Goal: Complete application form: Complete application form

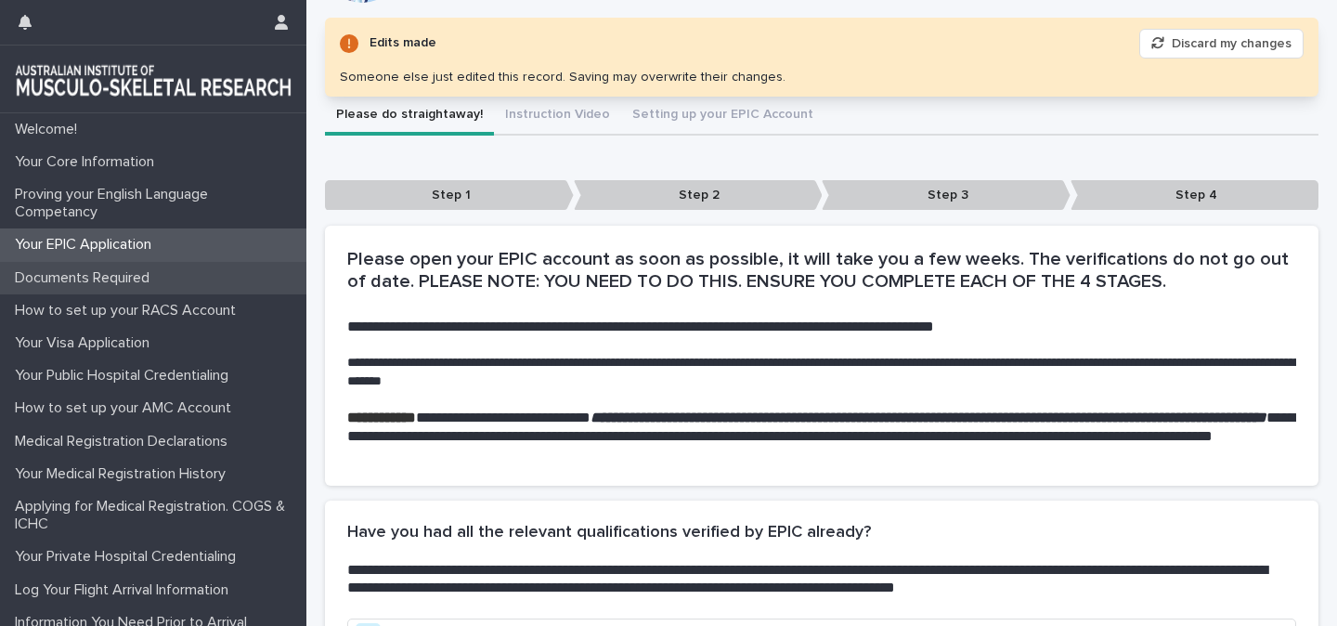
scroll to position [341, 0]
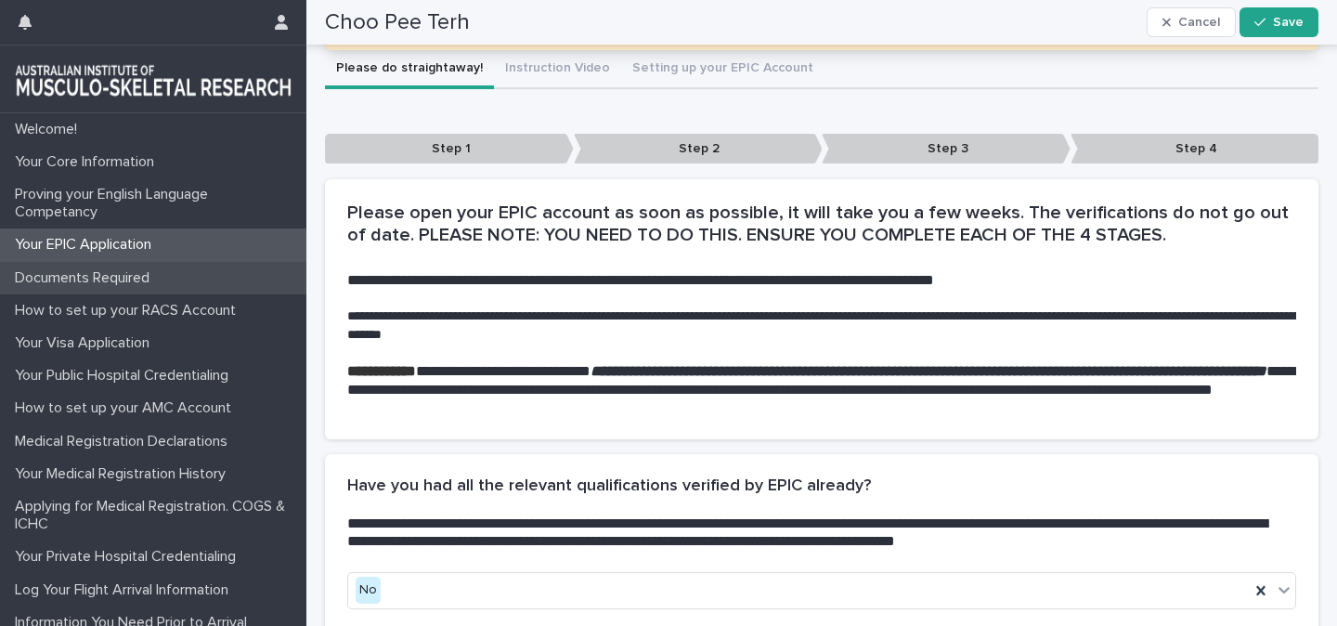
click at [87, 283] on p "Documents Required" at bounding box center [85, 278] width 157 height 18
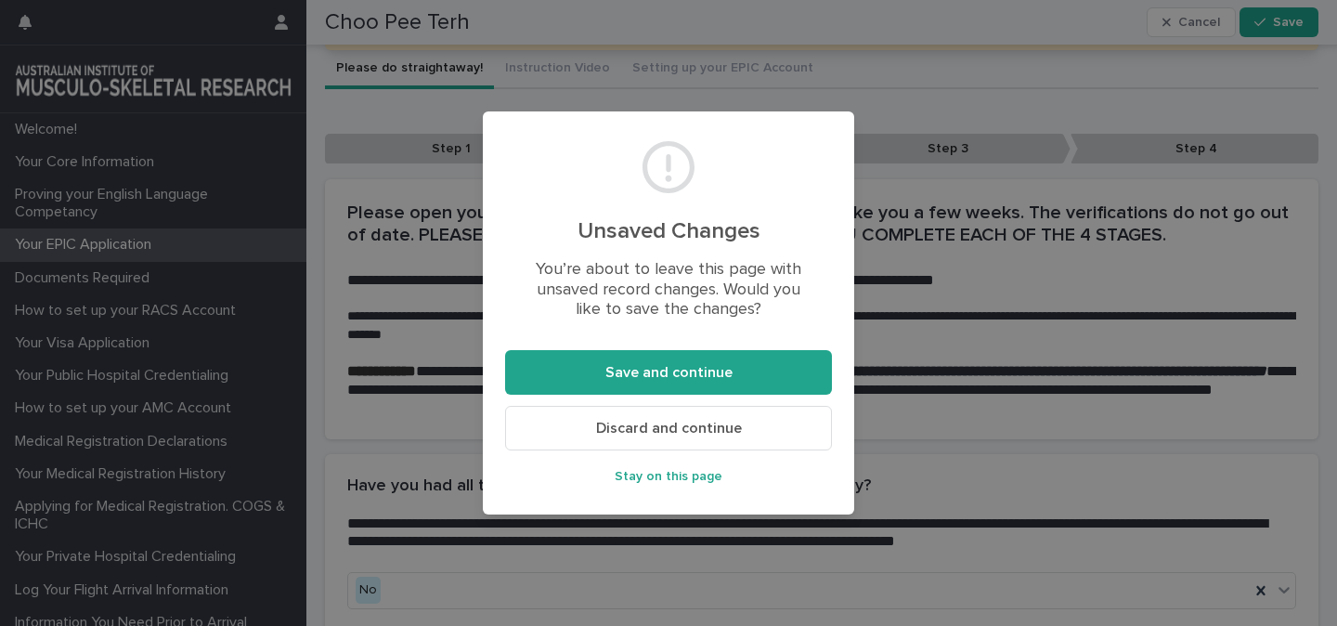
click at [658, 434] on span "Discard and continue" at bounding box center [669, 428] width 146 height 15
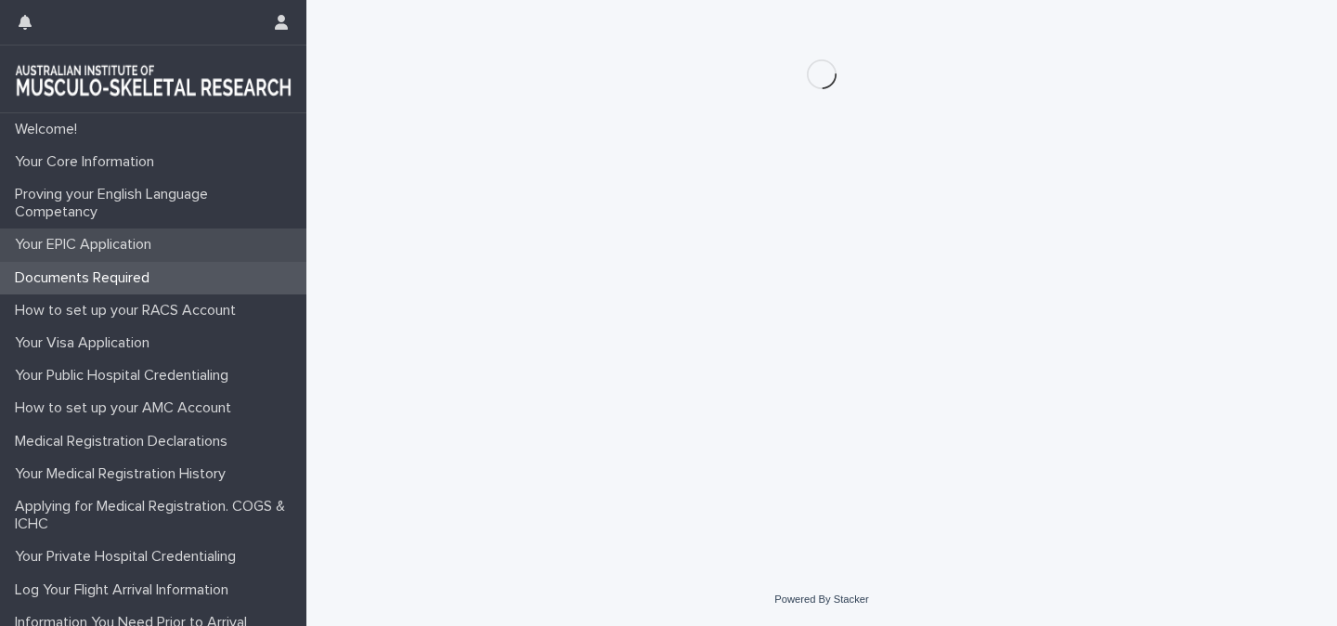
click at [72, 255] on div "Your EPIC Application" at bounding box center [153, 244] width 306 height 33
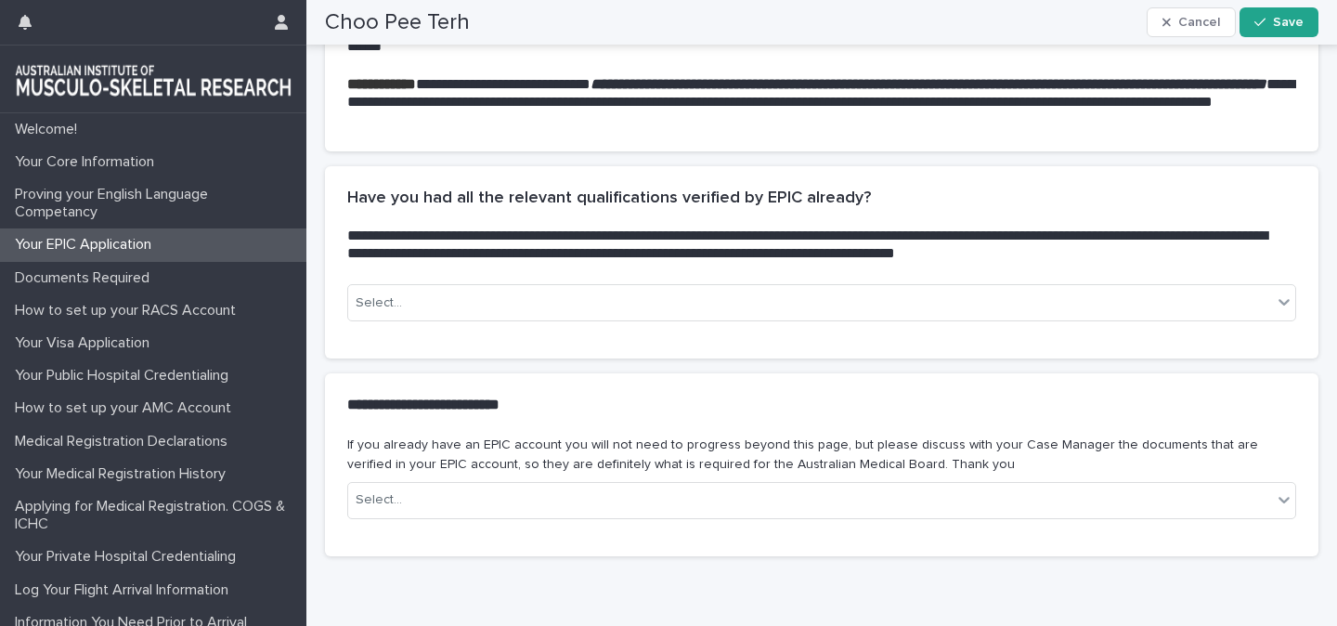
scroll to position [543, 0]
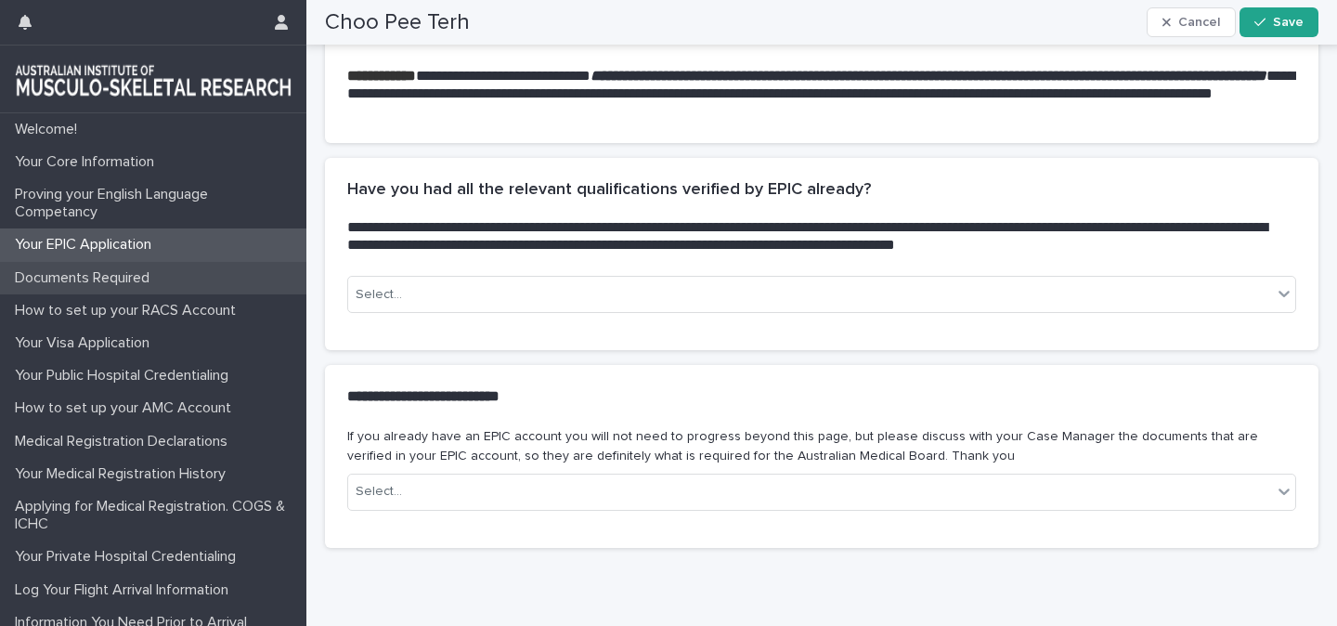
click at [136, 273] on p "Documents Required" at bounding box center [85, 278] width 157 height 18
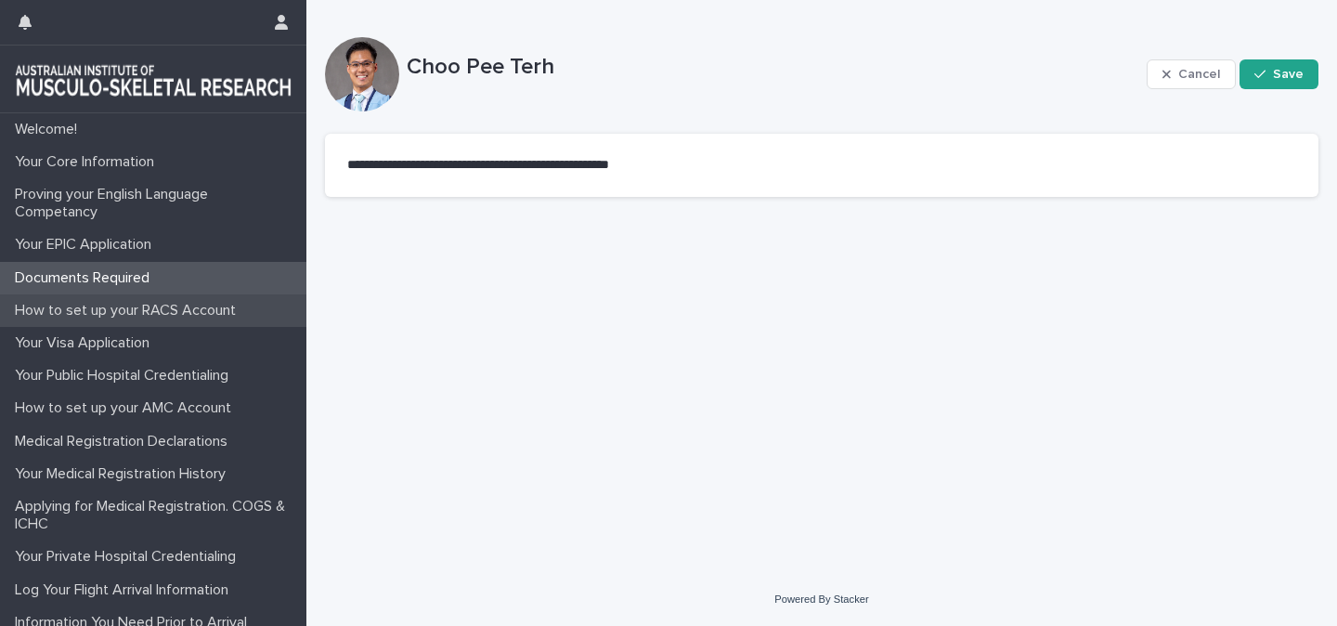
click at [150, 318] on p "How to set up your RACS Account" at bounding box center [128, 311] width 243 height 18
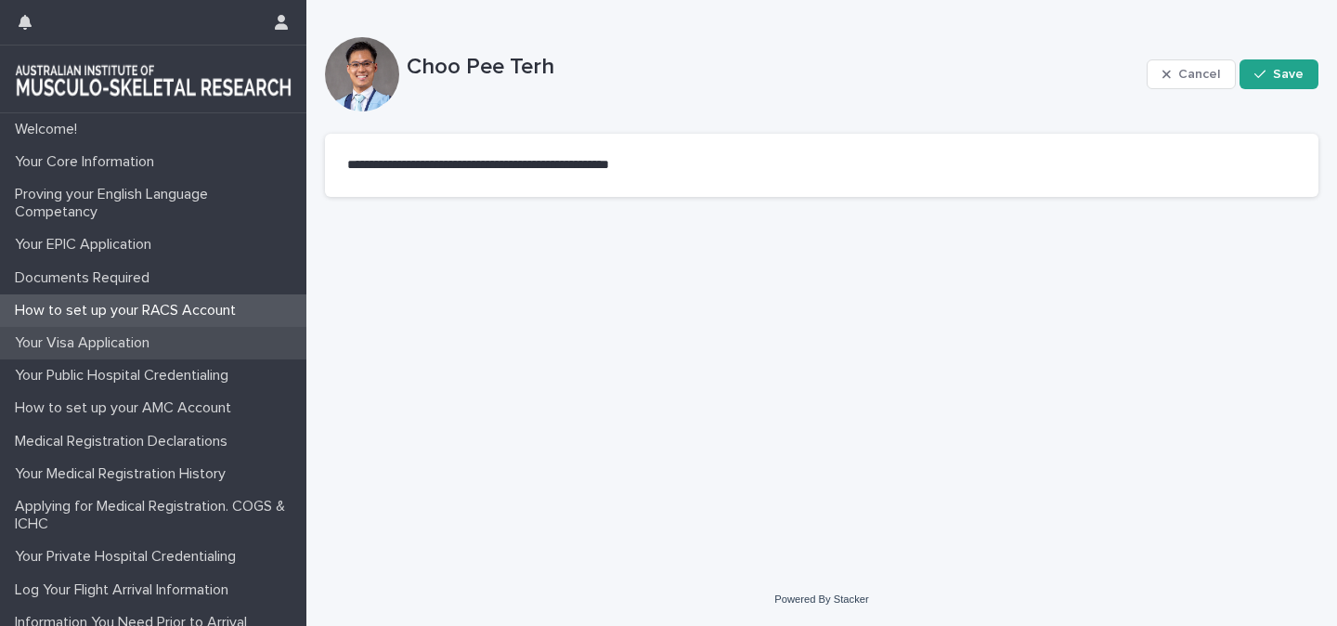
click at [119, 345] on p "Your Visa Application" at bounding box center [85, 343] width 157 height 18
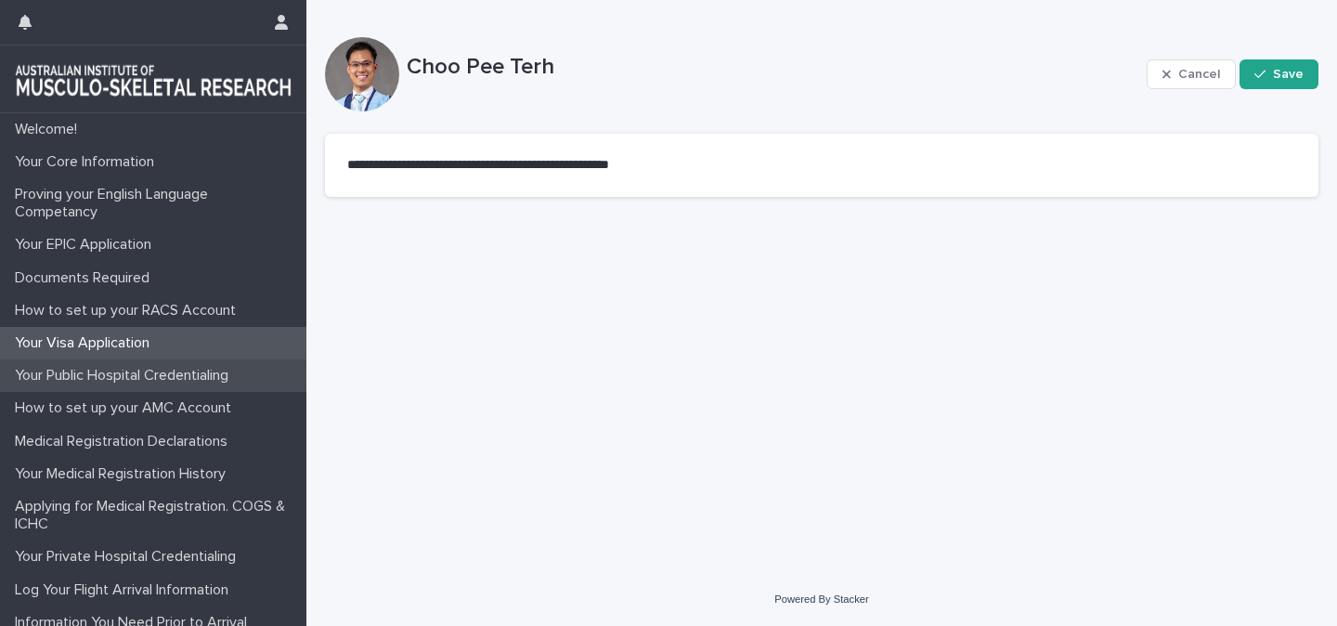
click at [163, 388] on div "Your Public Hospital Credentialing" at bounding box center [153, 375] width 306 height 33
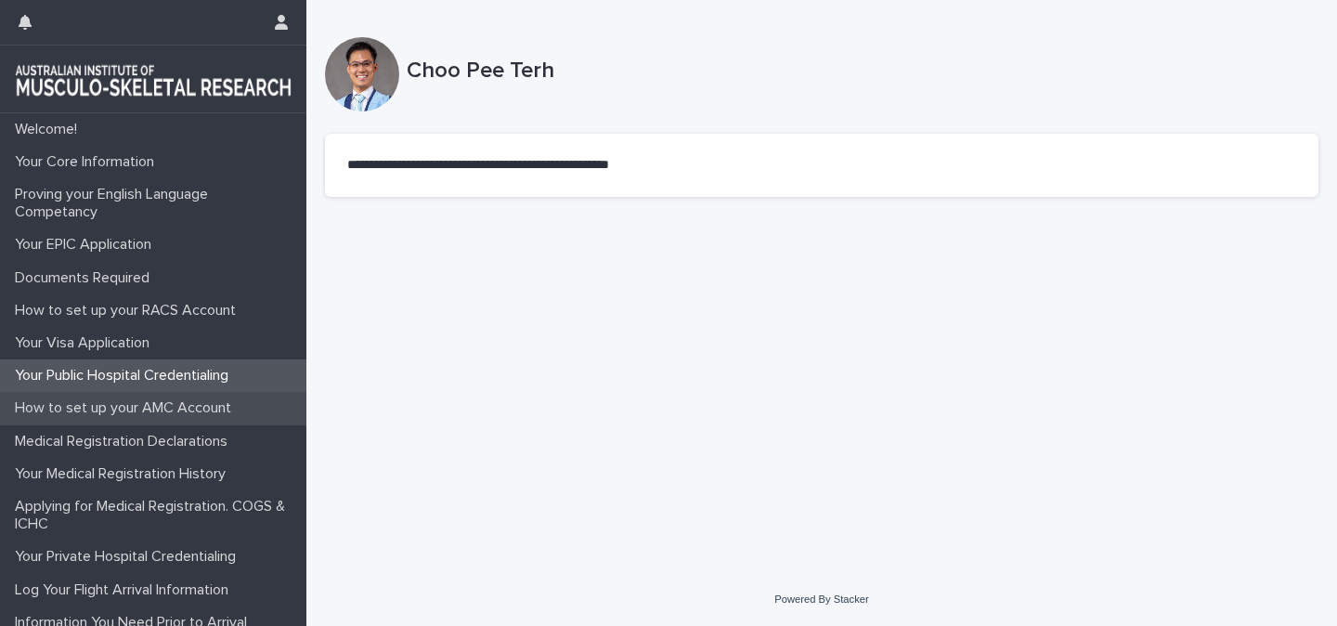
click at [174, 404] on p "How to set up your AMC Account" at bounding box center [126, 408] width 239 height 18
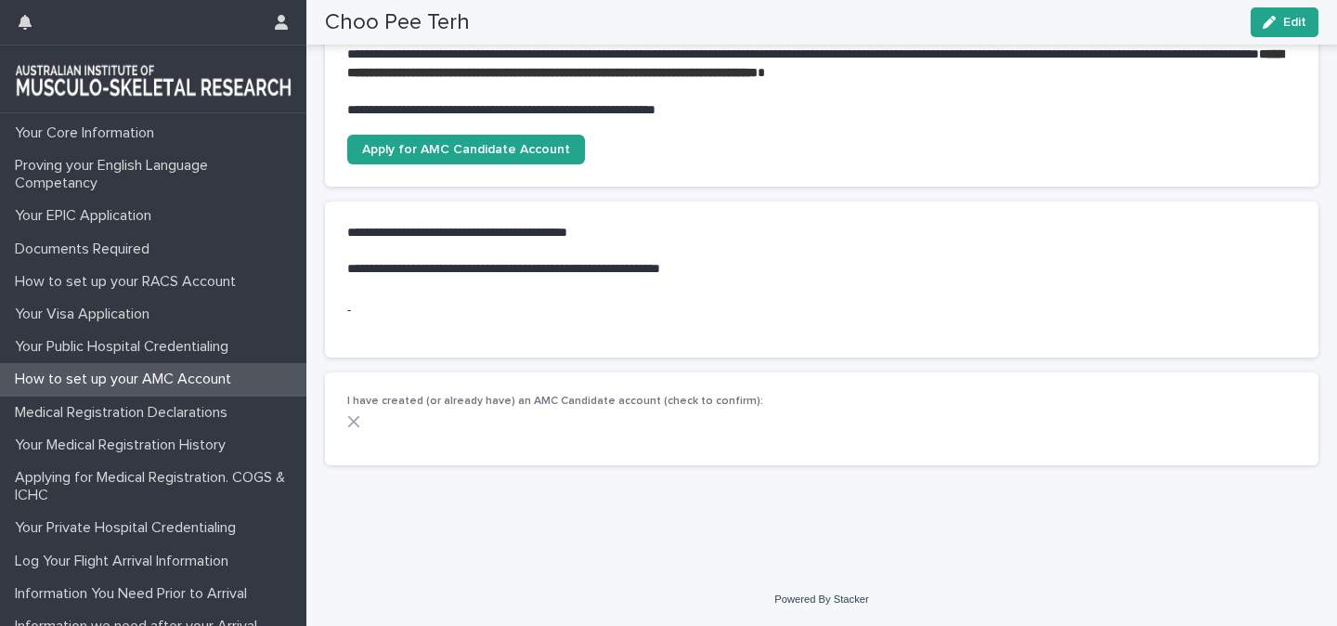
scroll to position [33, 0]
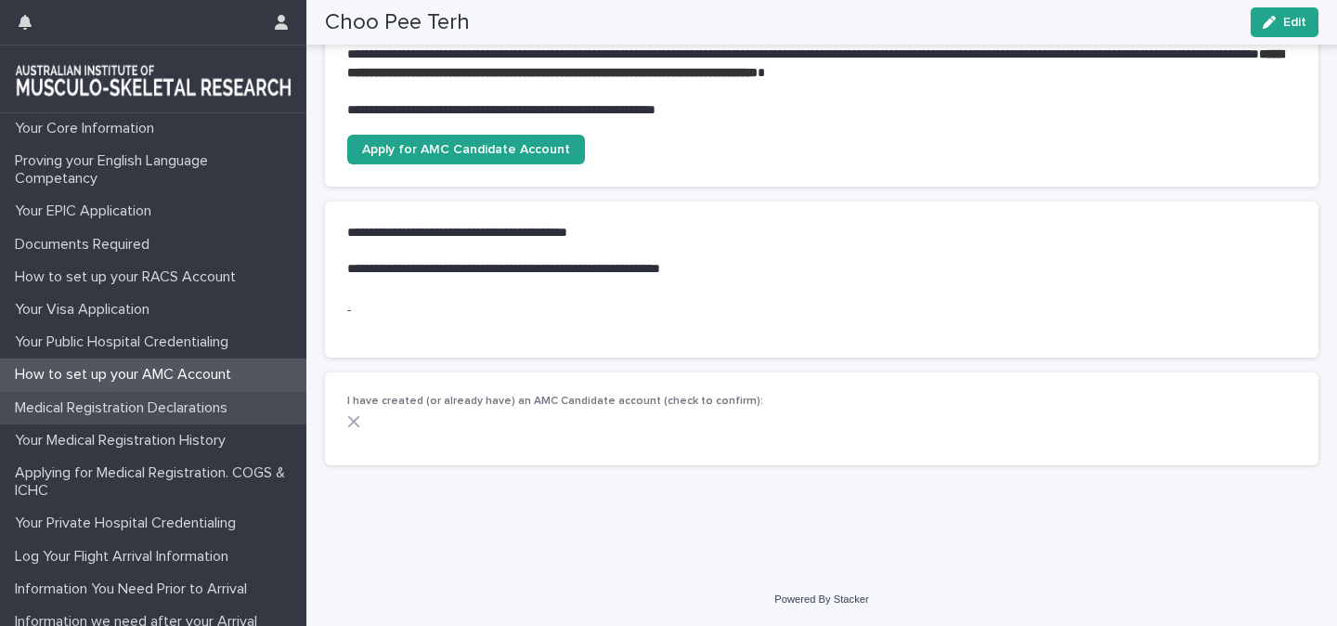
click at [165, 400] on p "Medical Registration Declarations" at bounding box center [124, 408] width 235 height 18
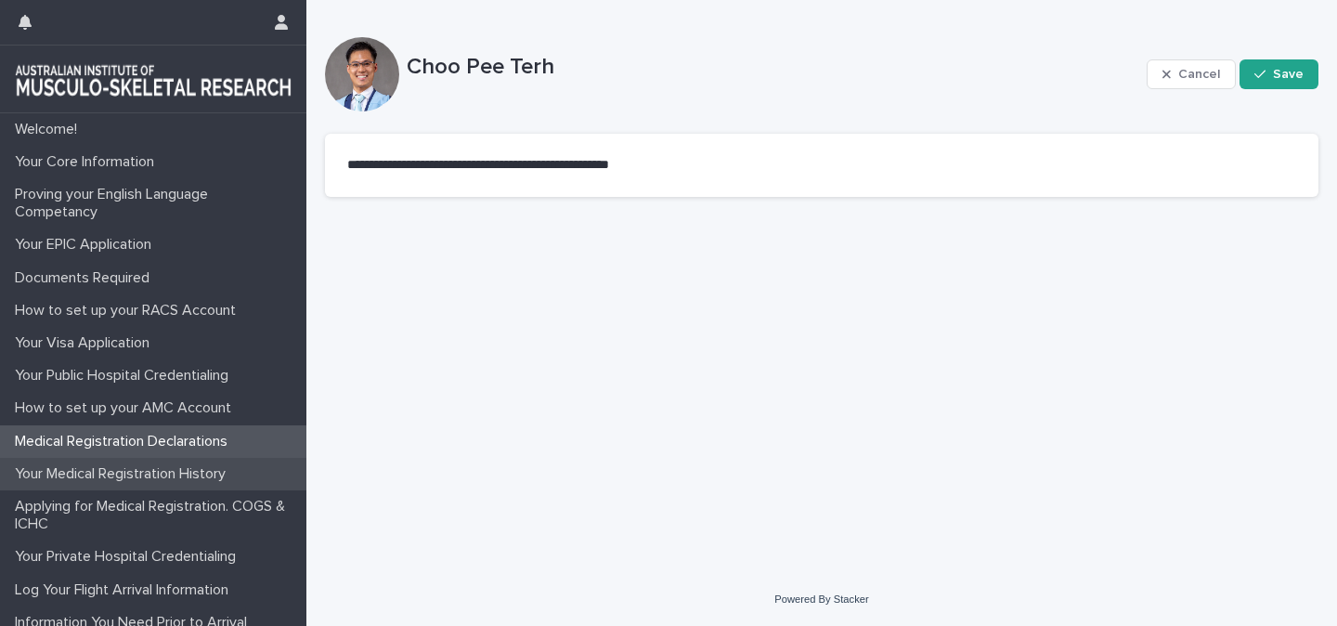
click at [147, 479] on p "Your Medical Registration History" at bounding box center [123, 474] width 233 height 18
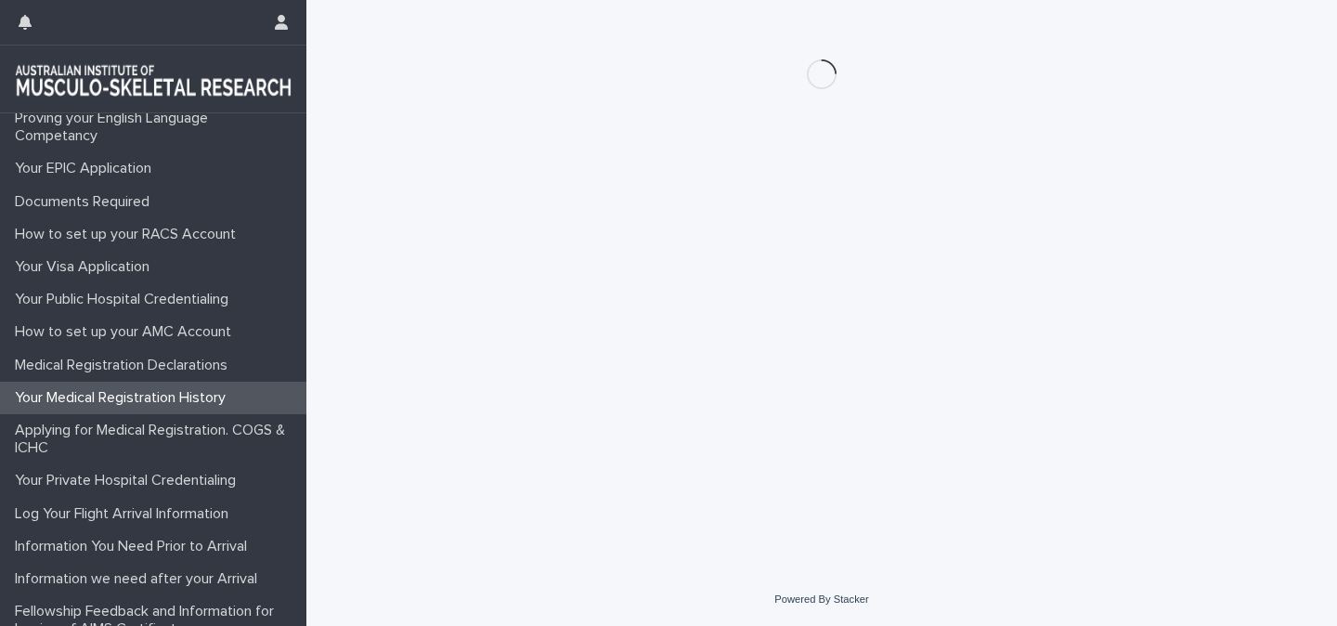
scroll to position [96, 0]
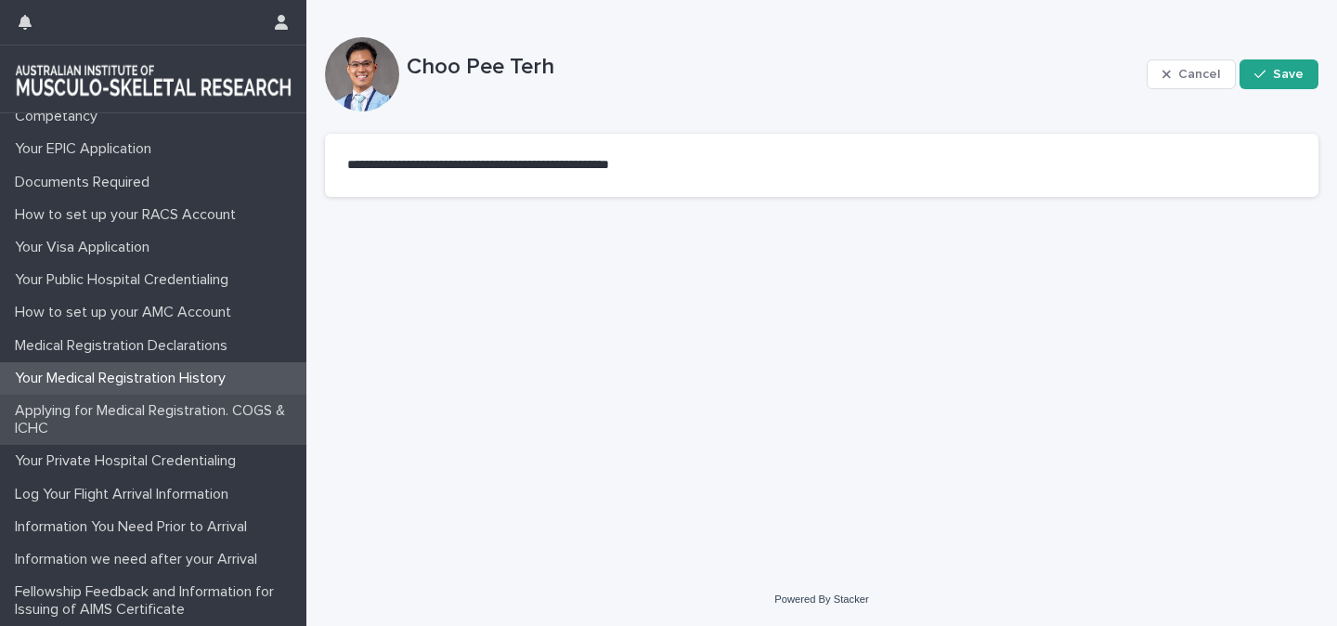
click at [152, 419] on p "Applying for Medical Registration. COGS & ICHC" at bounding box center [156, 419] width 299 height 35
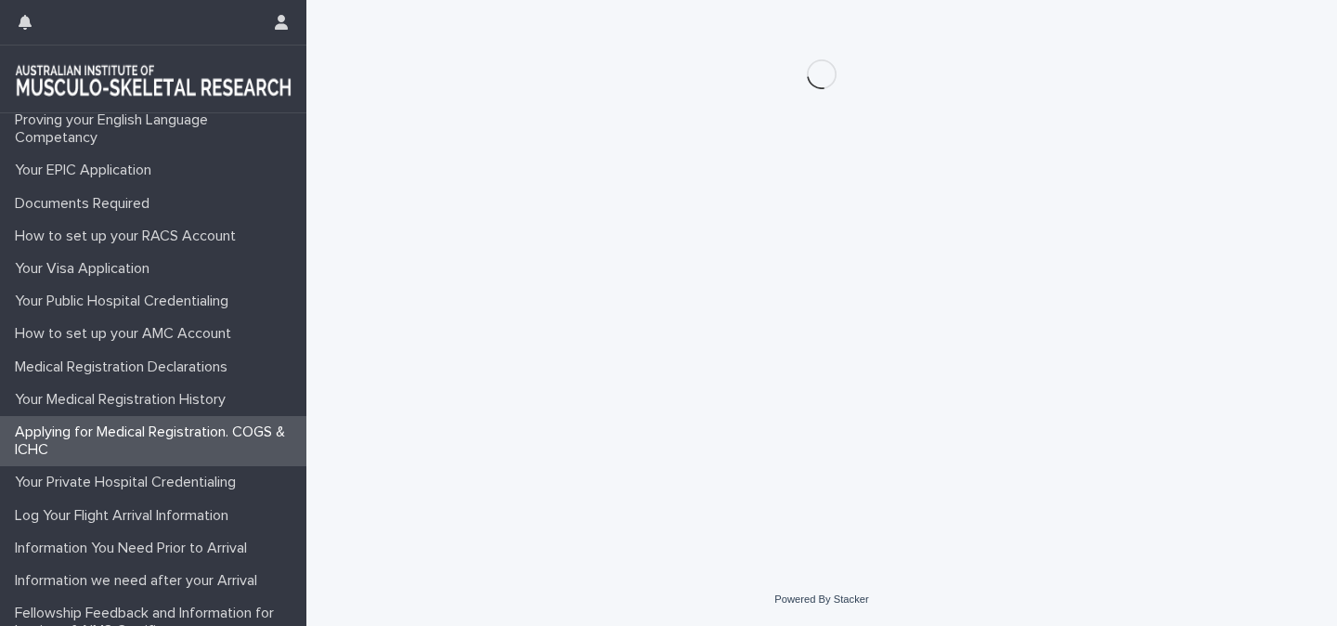
scroll to position [96, 0]
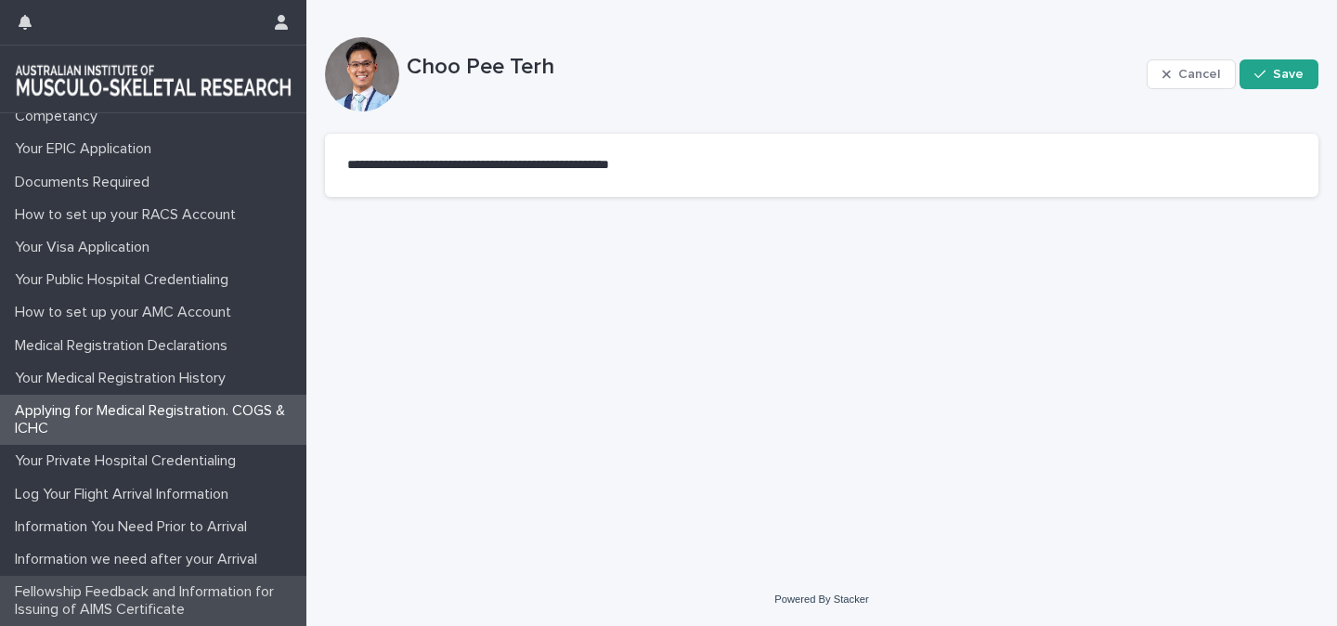
click at [118, 591] on p "Fellowship Feedback and Information for Issuing of AIMS Certificate" at bounding box center [156, 600] width 299 height 35
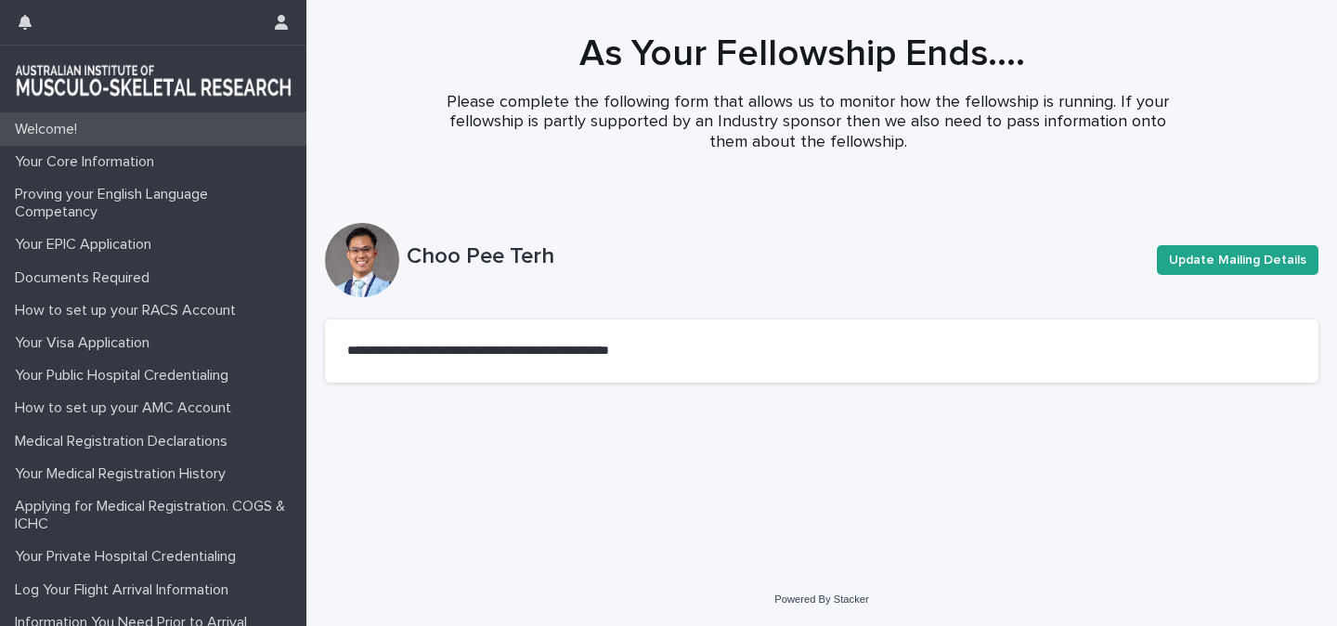
click at [72, 128] on p "Welcome!" at bounding box center [49, 130] width 85 height 18
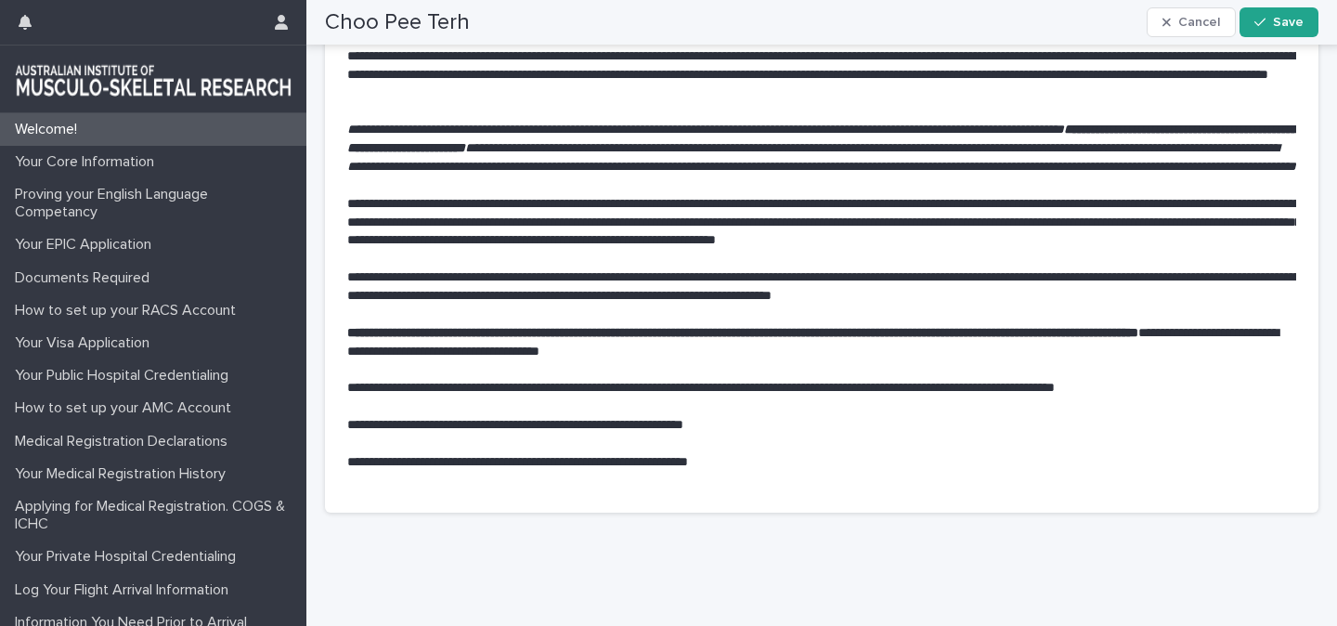
scroll to position [359, 0]
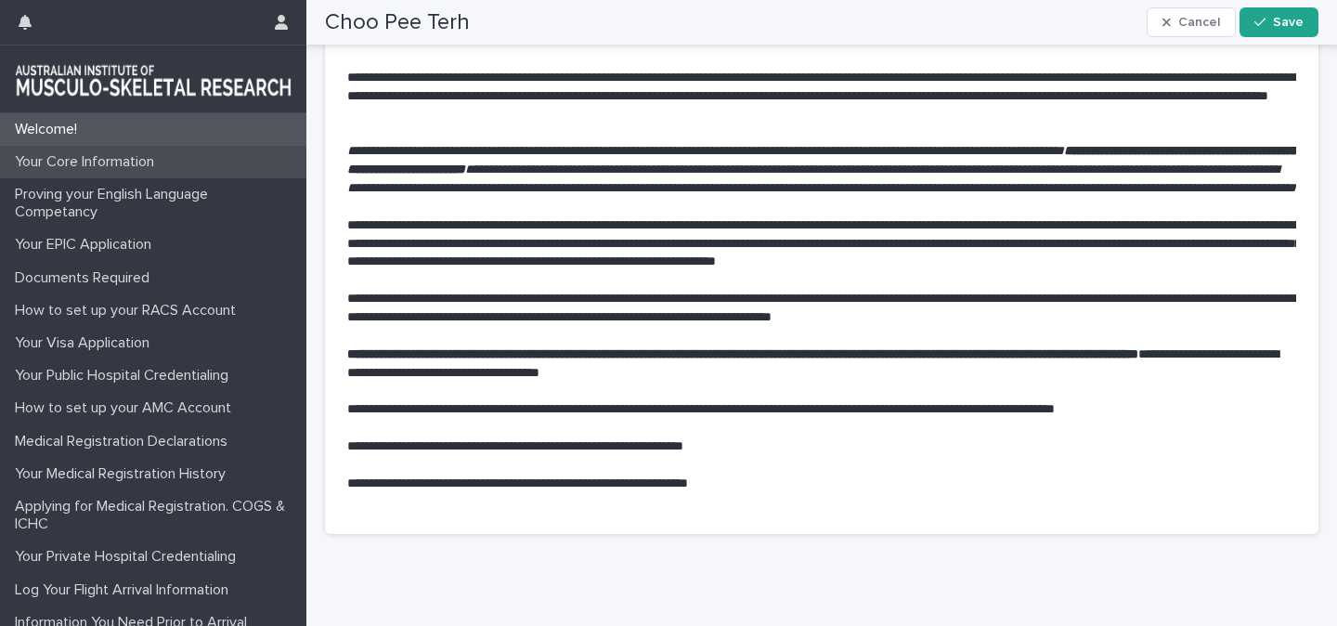
click at [88, 166] on p "Your Core Information" at bounding box center [88, 162] width 162 height 18
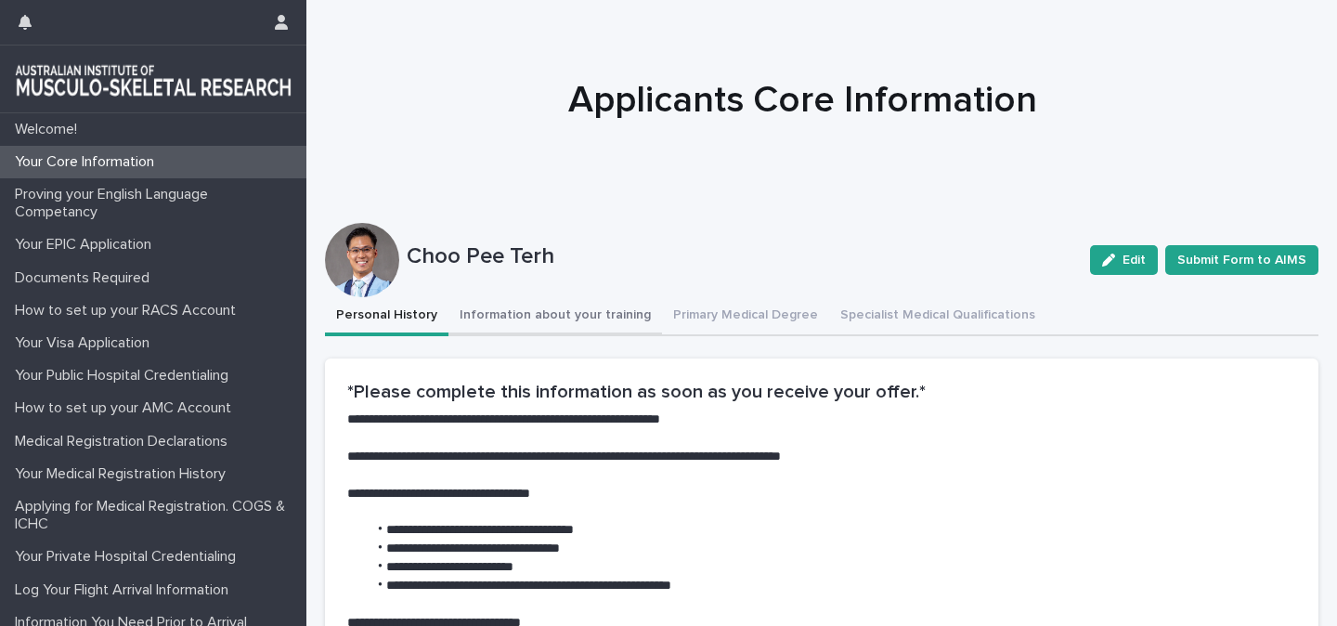
click at [542, 319] on button "Information about your training" at bounding box center [556, 316] width 214 height 39
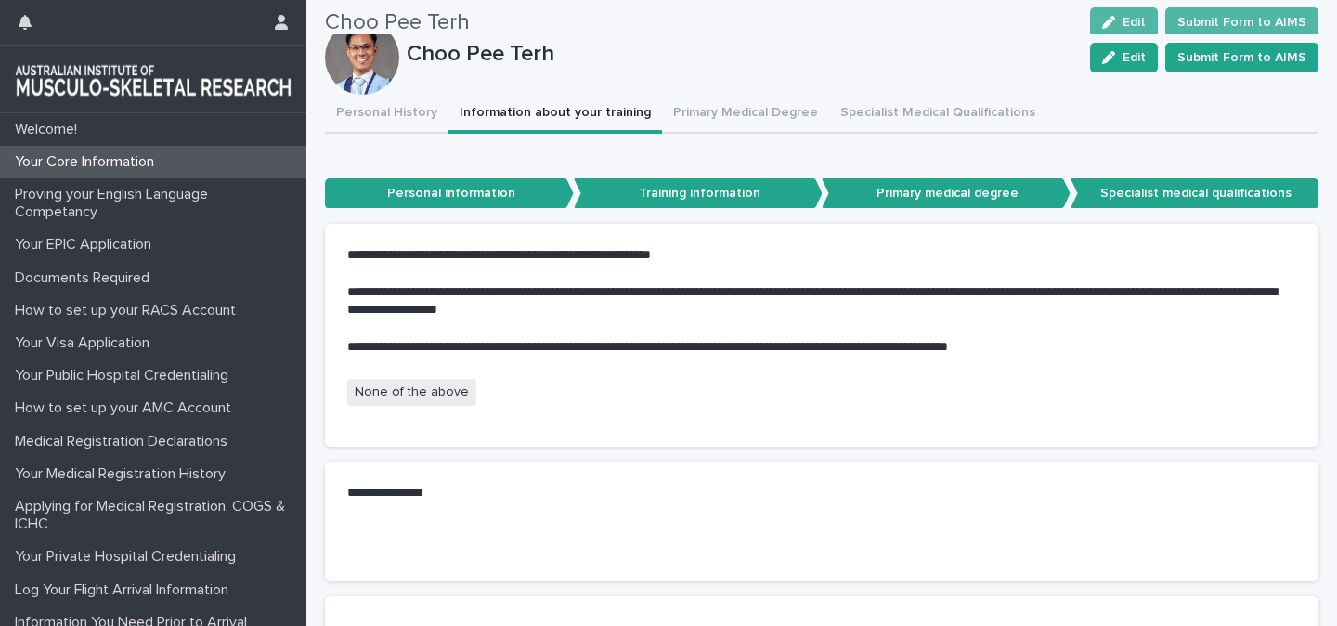
scroll to position [101, 0]
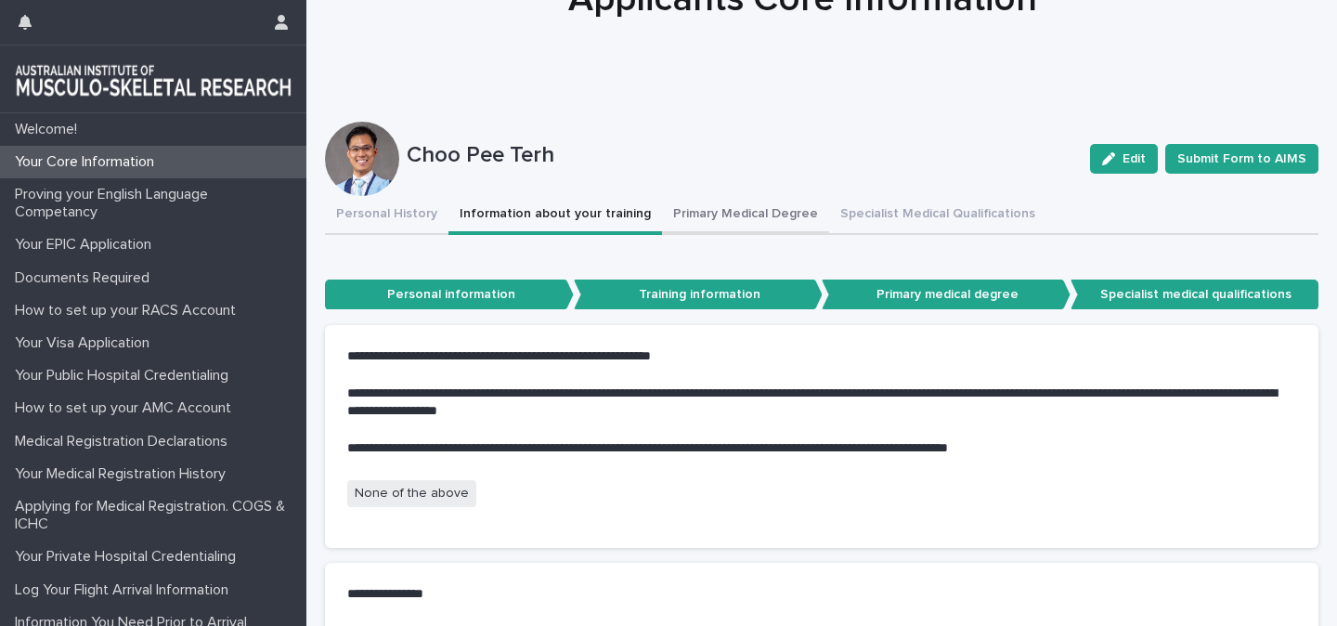
click at [774, 223] on button "Primary Medical Degree" at bounding box center [745, 215] width 167 height 39
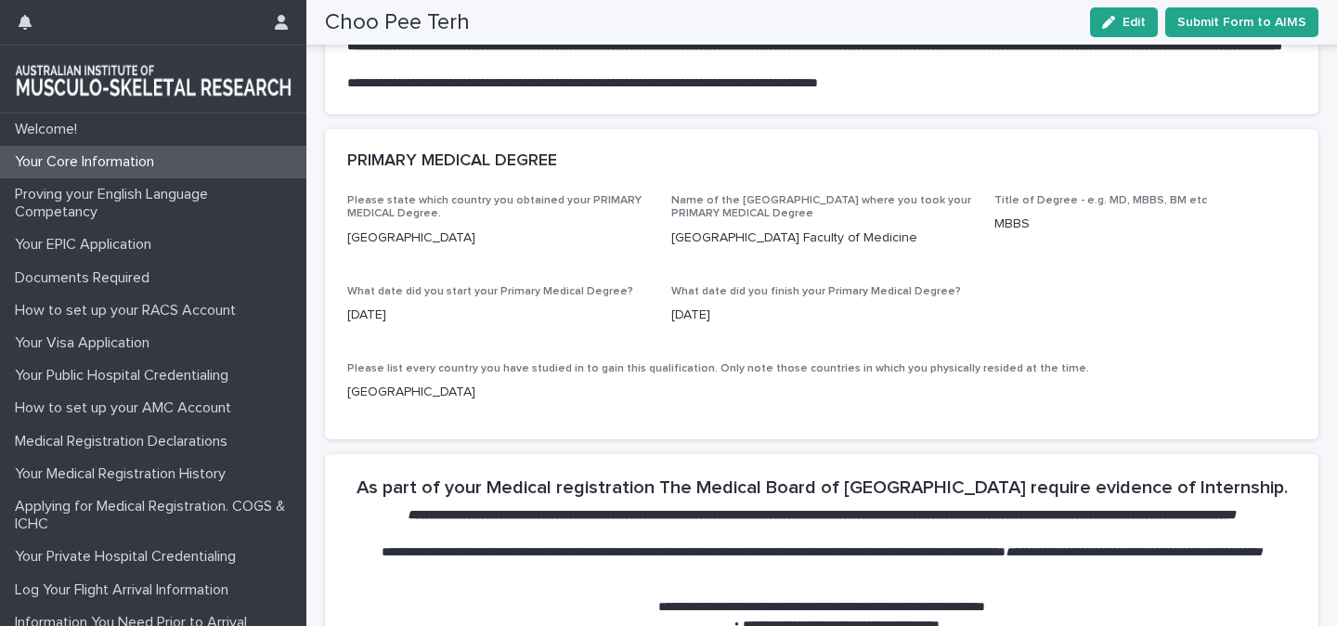
scroll to position [423, 0]
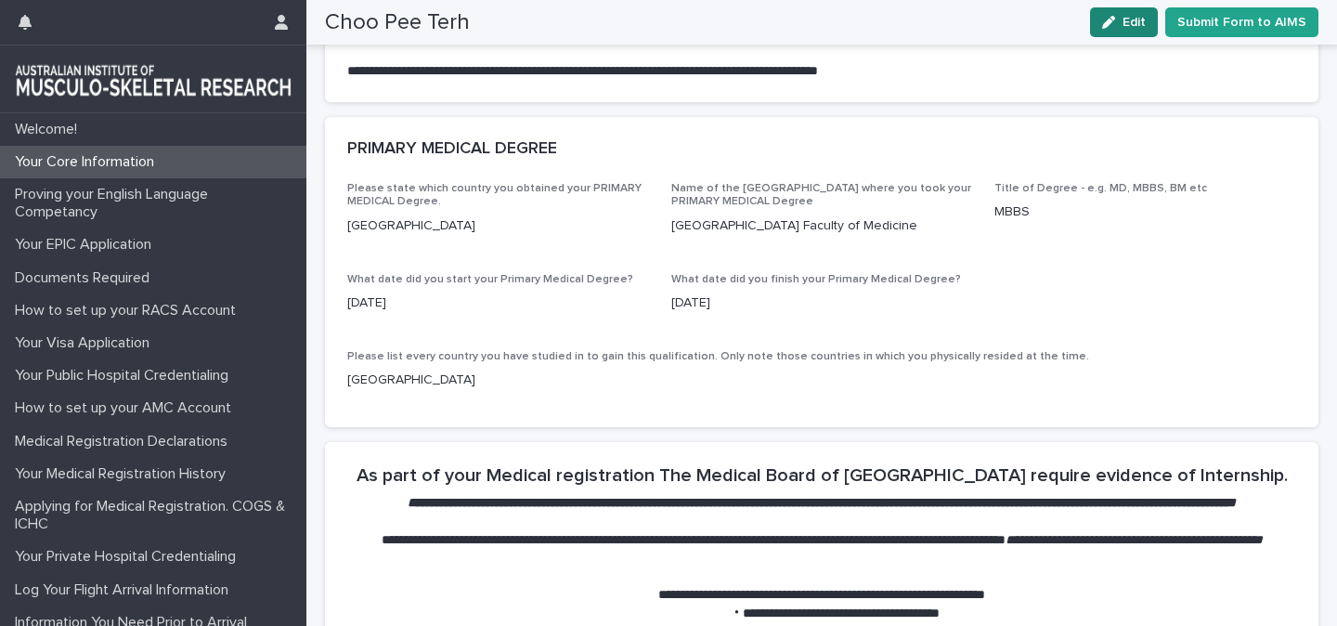
click at [1123, 19] on div "button" at bounding box center [1112, 22] width 20 height 13
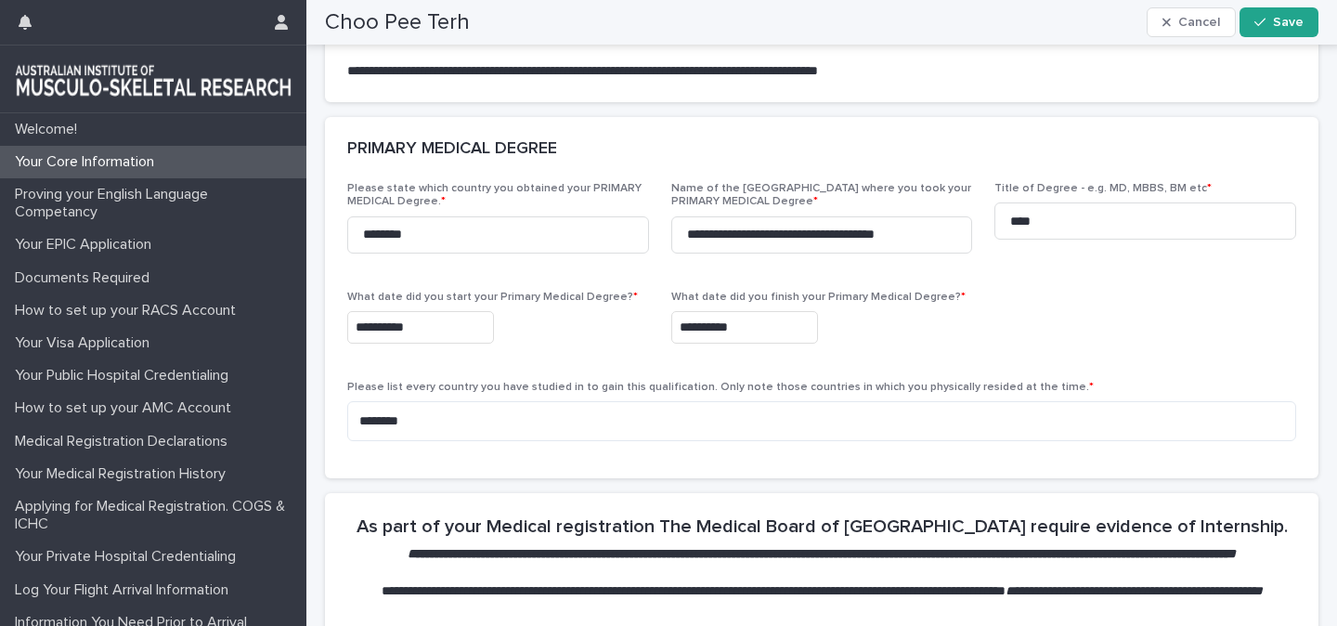
scroll to position [475, 0]
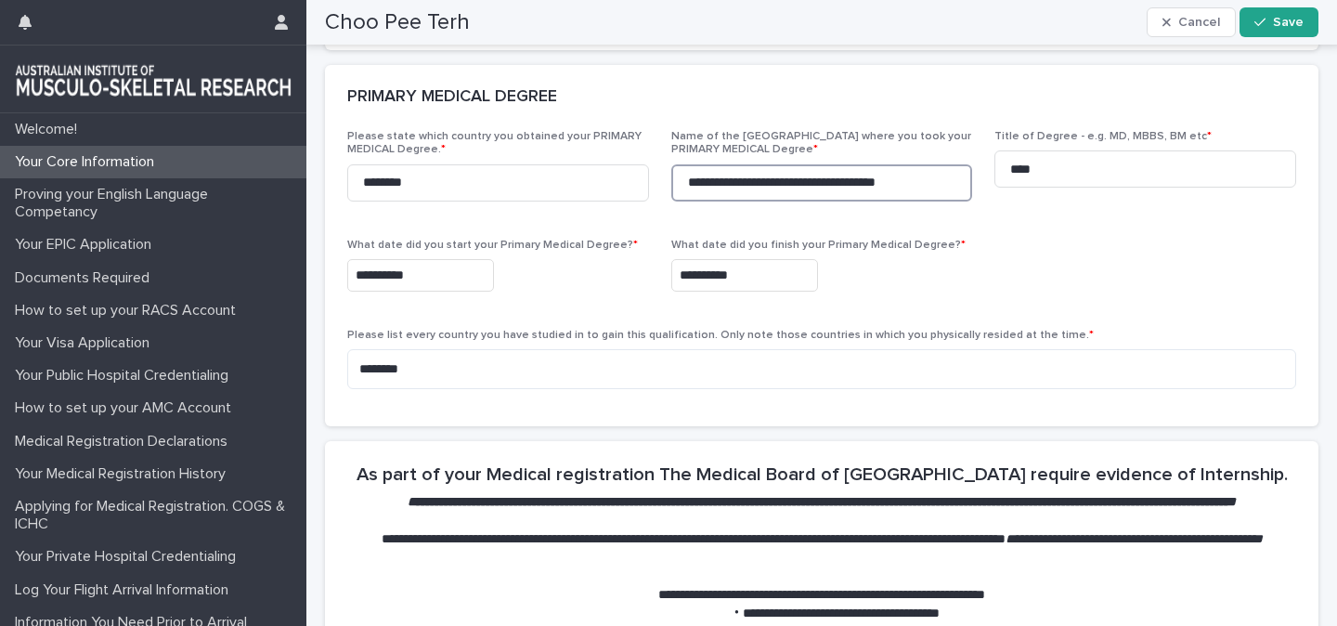
click at [933, 195] on input "**********" at bounding box center [822, 182] width 302 height 37
click at [801, 201] on input "**********" at bounding box center [822, 182] width 302 height 37
click at [927, 202] on input "**********" at bounding box center [822, 182] width 302 height 37
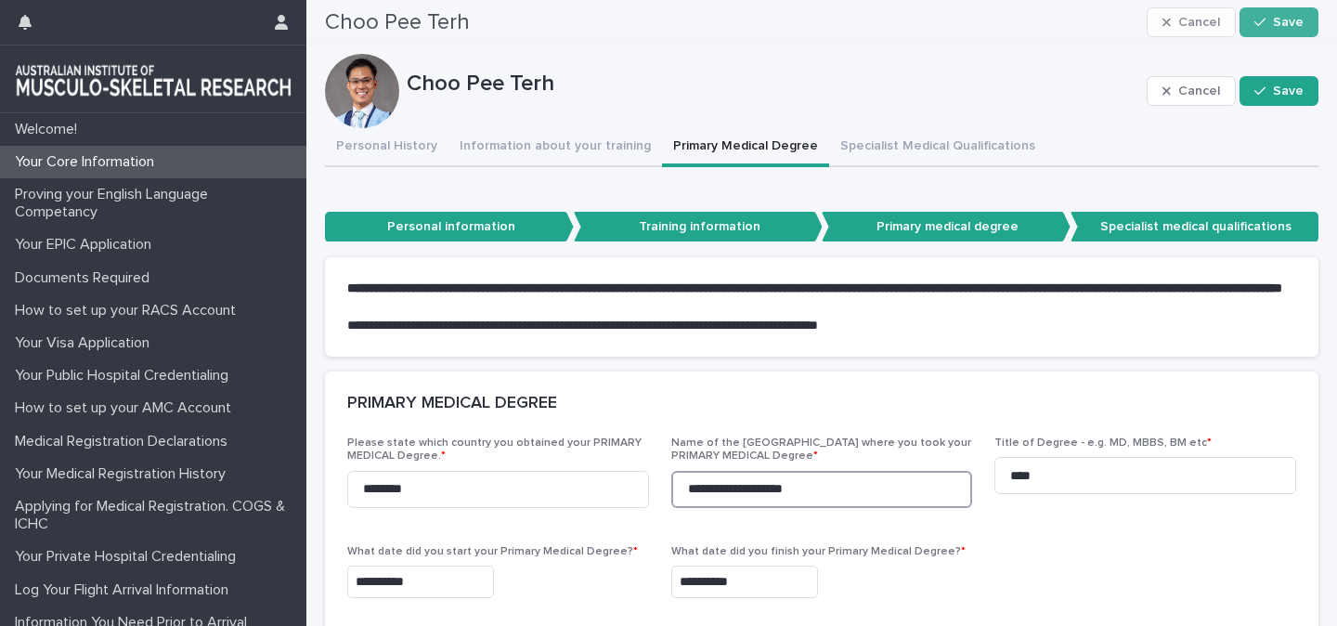
scroll to position [75, 0]
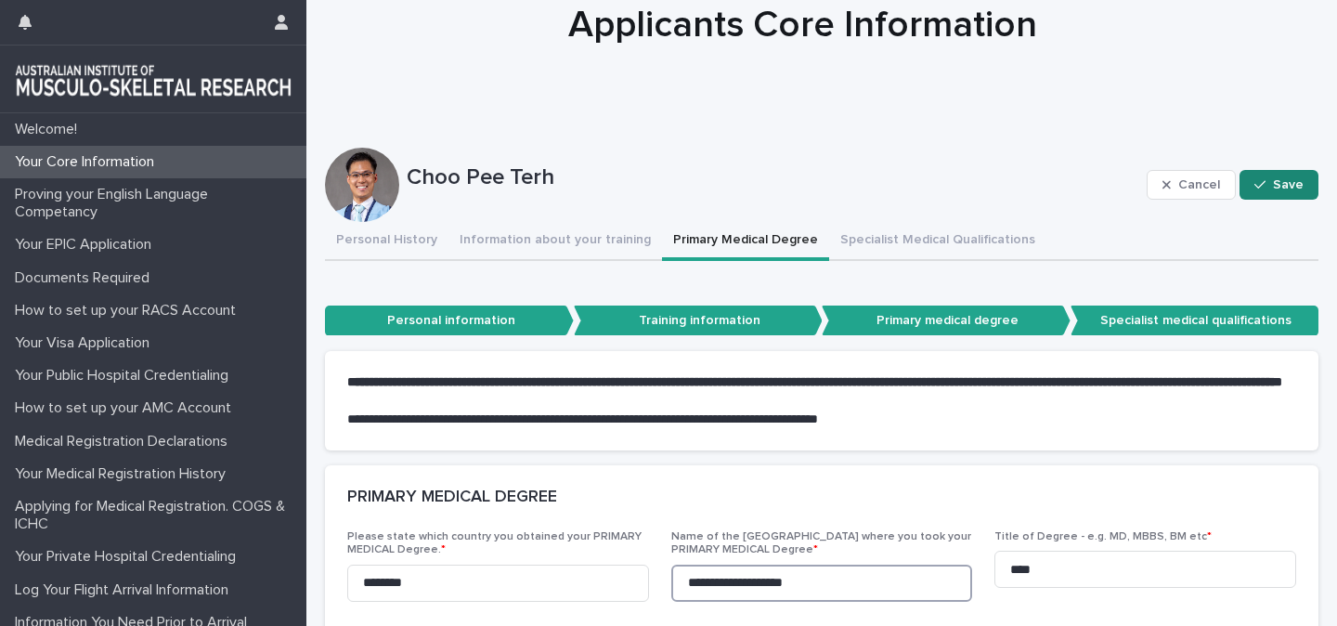
type input "**********"
click at [1296, 189] on span "Save" at bounding box center [1288, 184] width 31 height 13
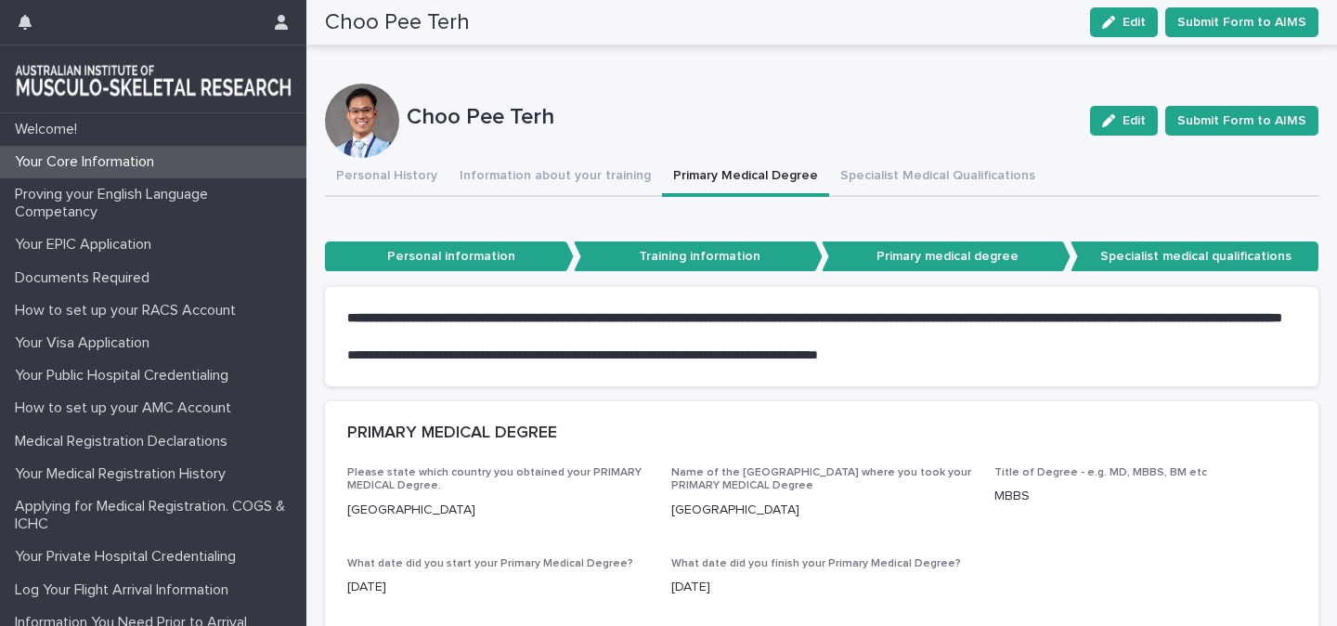
scroll to position [119, 0]
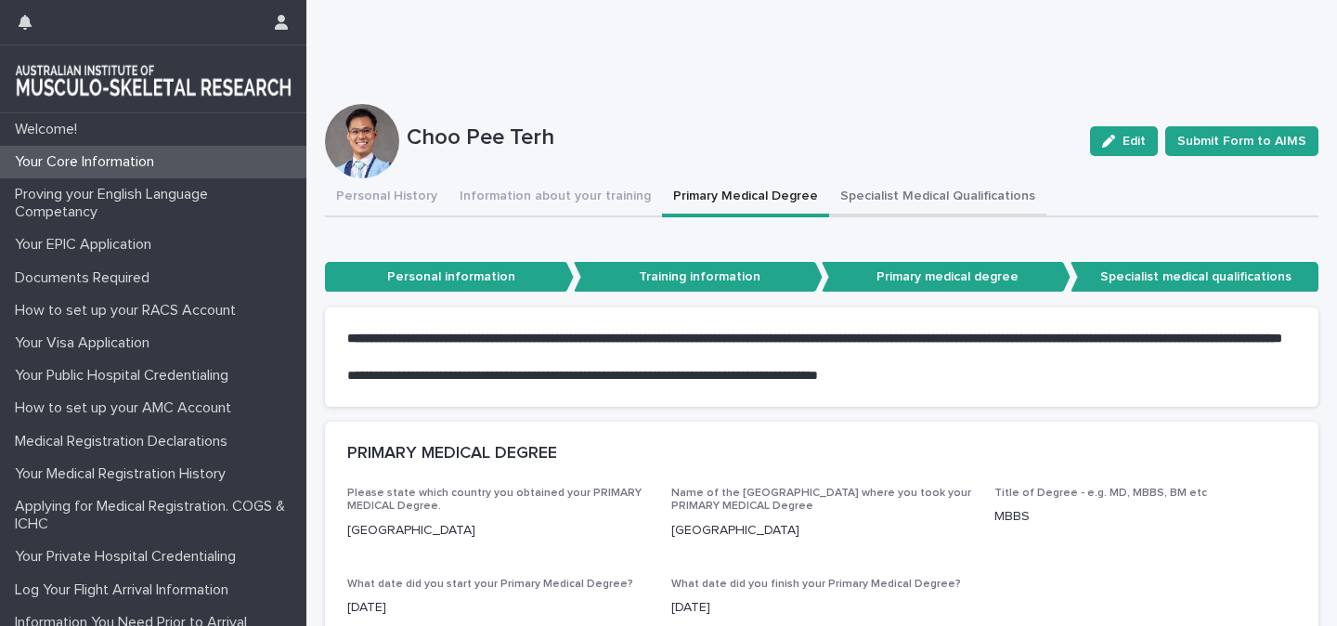
click at [899, 200] on button "Specialist Medical Qualifications" at bounding box center [937, 197] width 217 height 39
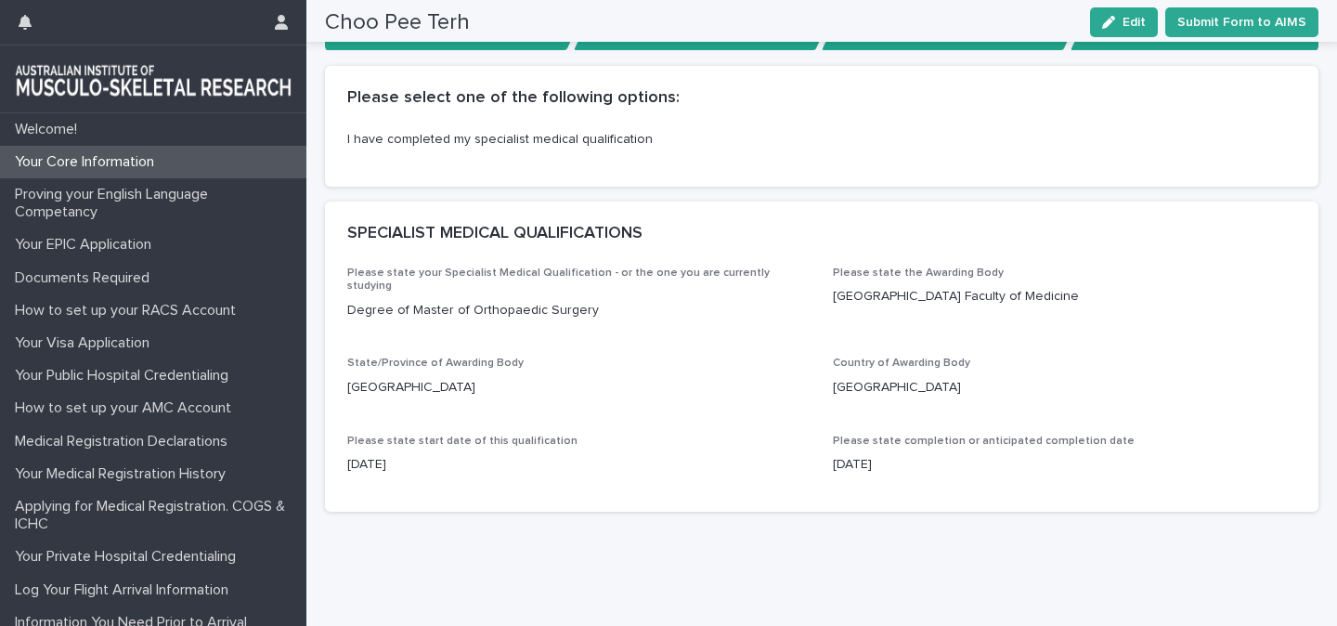
scroll to position [365, 0]
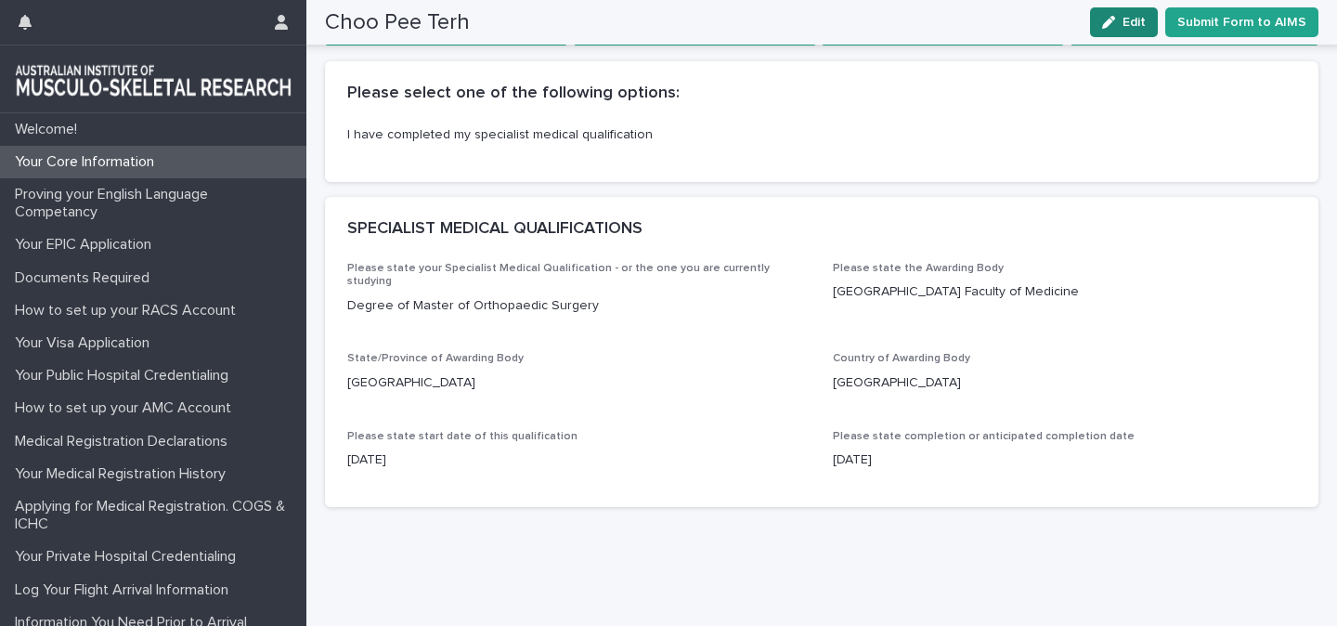
click at [1114, 9] on button "Edit" at bounding box center [1124, 22] width 68 height 30
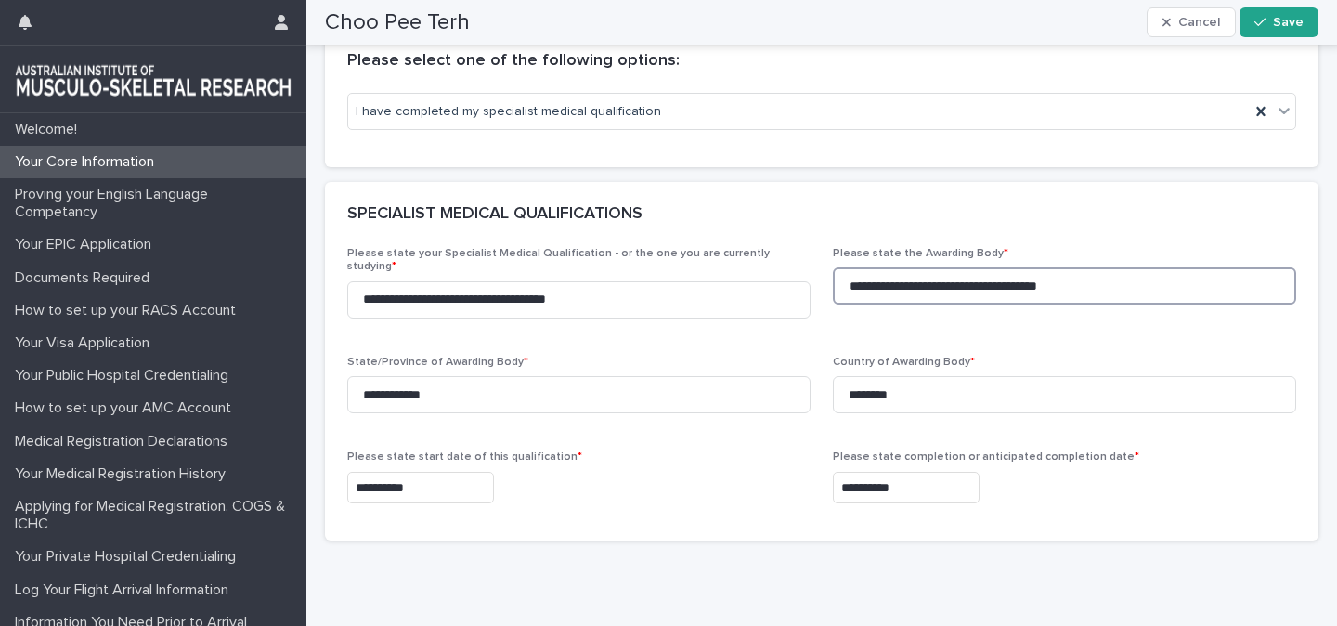
click at [1086, 275] on input "**********" at bounding box center [1064, 285] width 463 height 37
click at [1094, 279] on input "**********" at bounding box center [1064, 285] width 463 height 37
click at [1094, 284] on input "**********" at bounding box center [1064, 285] width 463 height 37
click at [963, 285] on input "**********" at bounding box center [1064, 285] width 463 height 37
type input "**********"
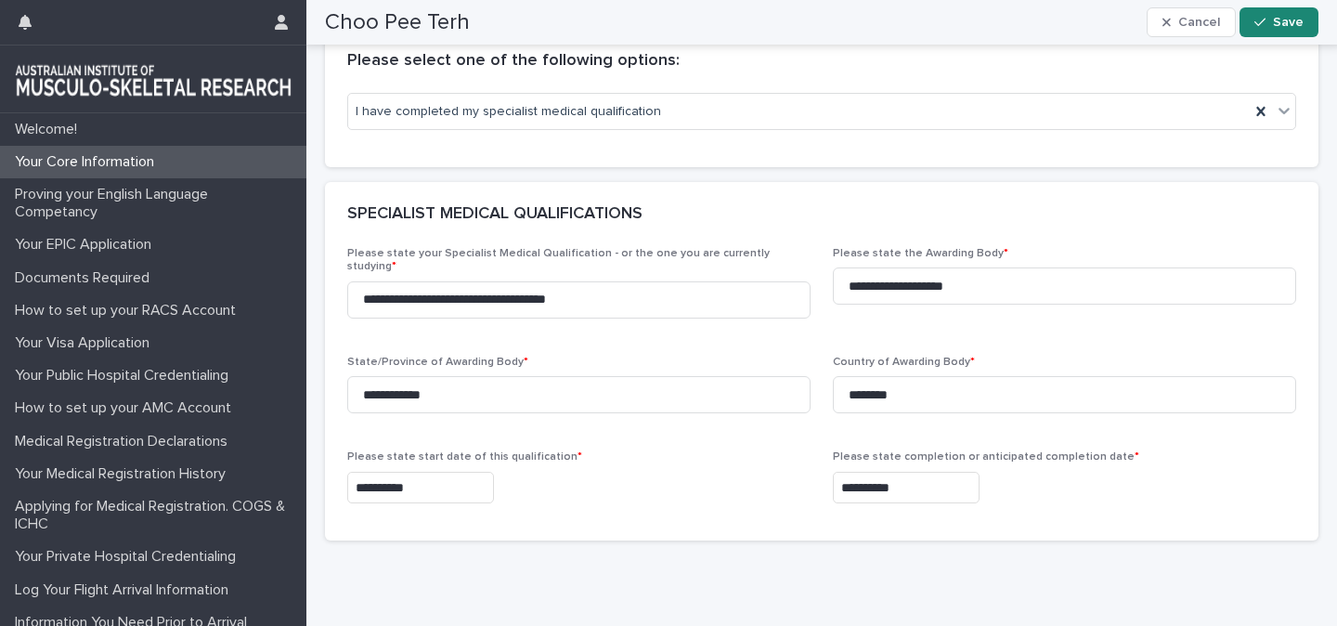
click at [1262, 30] on button "Save" at bounding box center [1279, 22] width 79 height 30
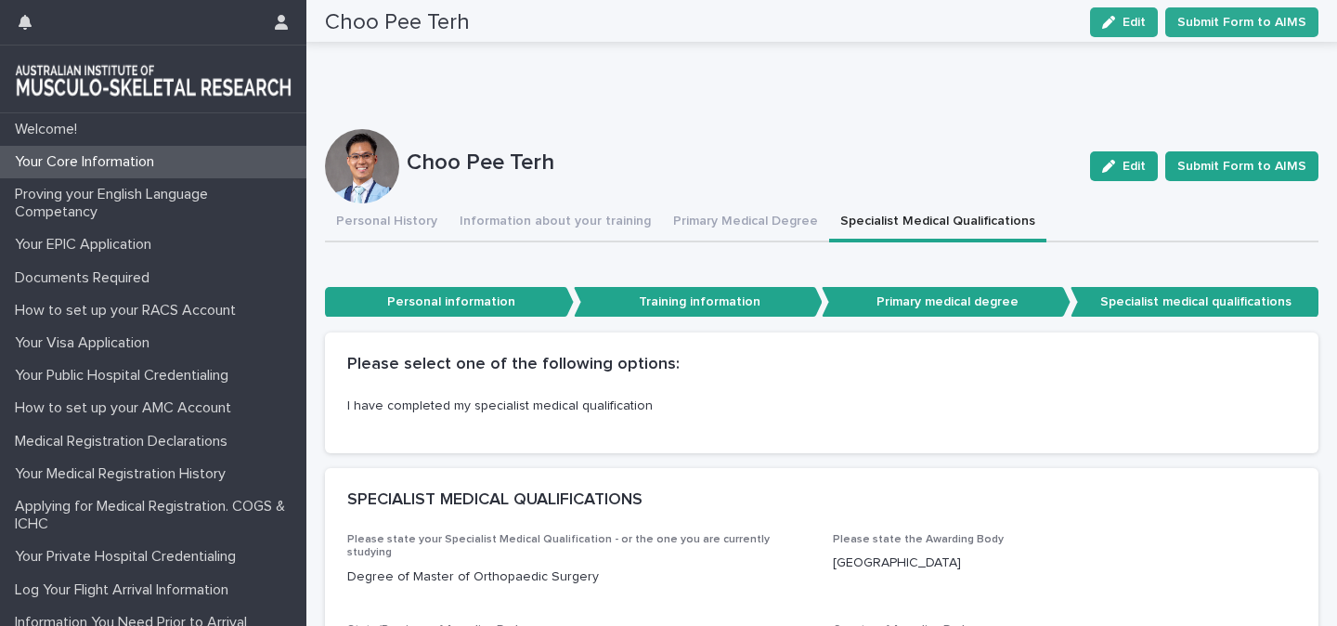
scroll to position [0, 0]
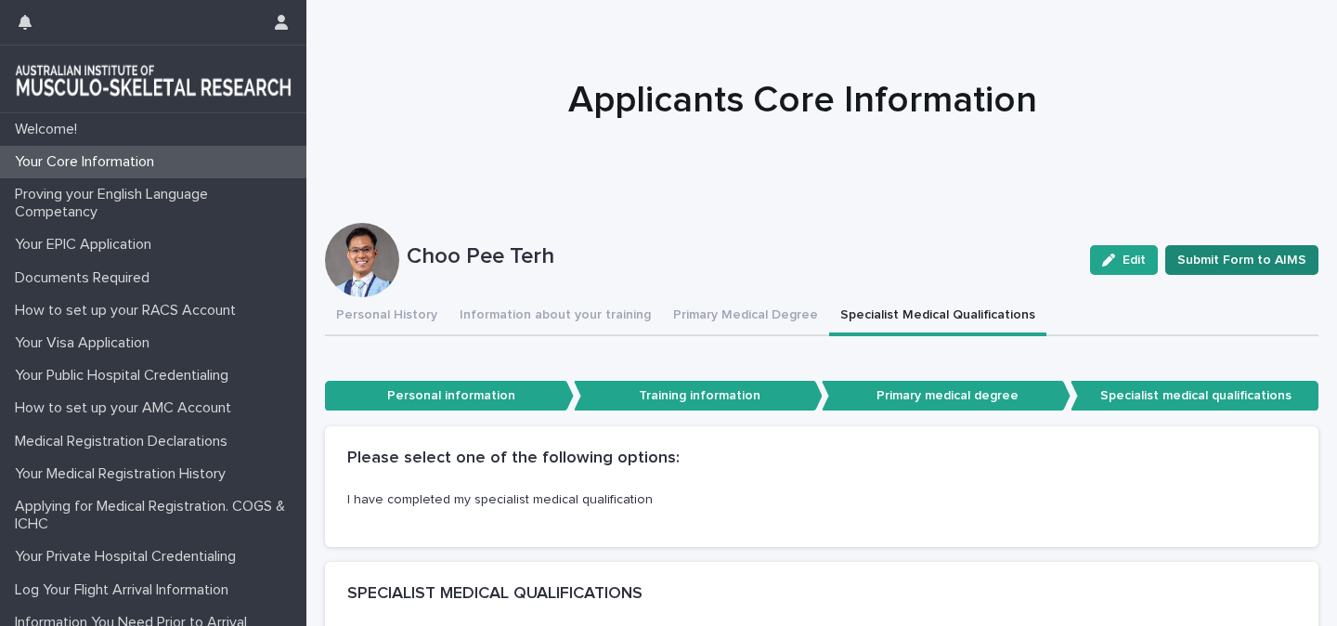
click at [1200, 254] on span "Submit Form to AIMS" at bounding box center [1242, 260] width 129 height 19
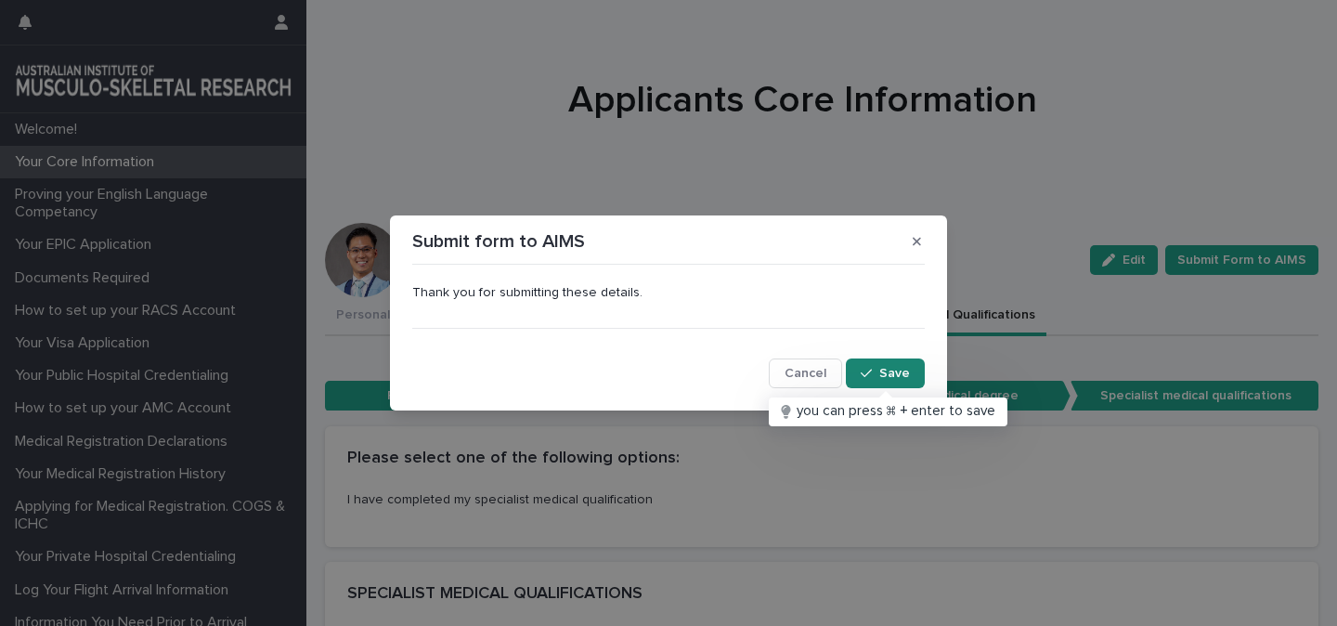
click at [875, 373] on div "button" at bounding box center [870, 373] width 19 height 13
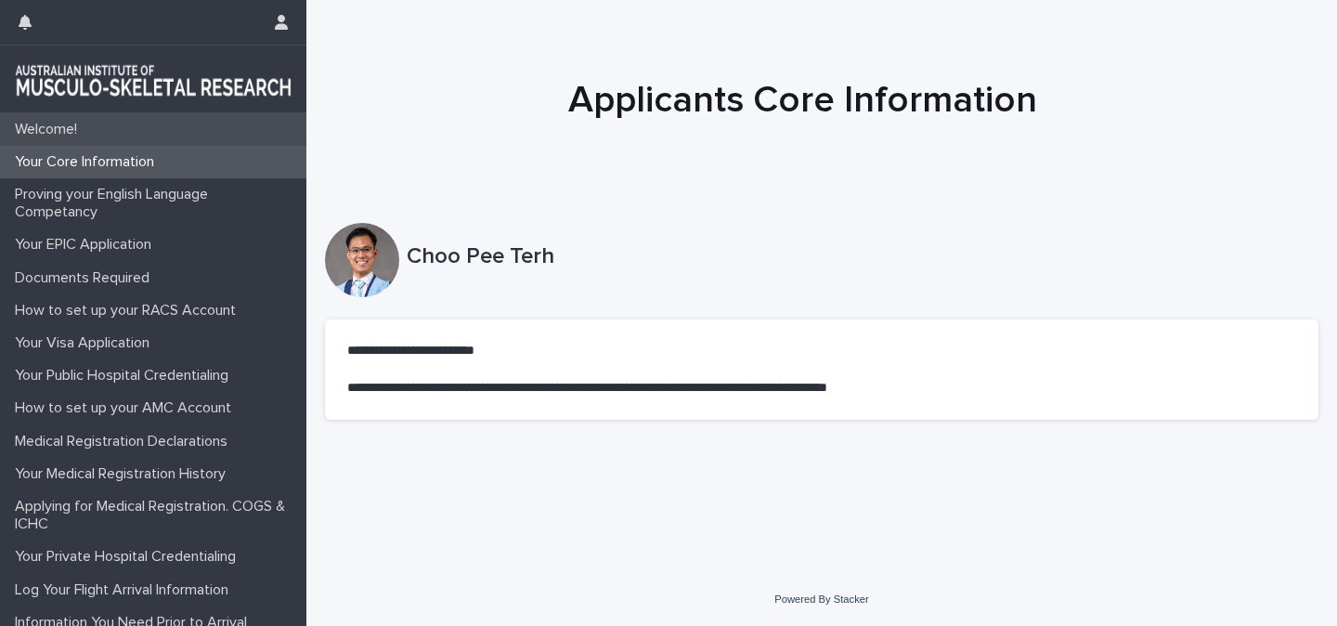
click at [81, 133] on p "Welcome!" at bounding box center [49, 130] width 85 height 18
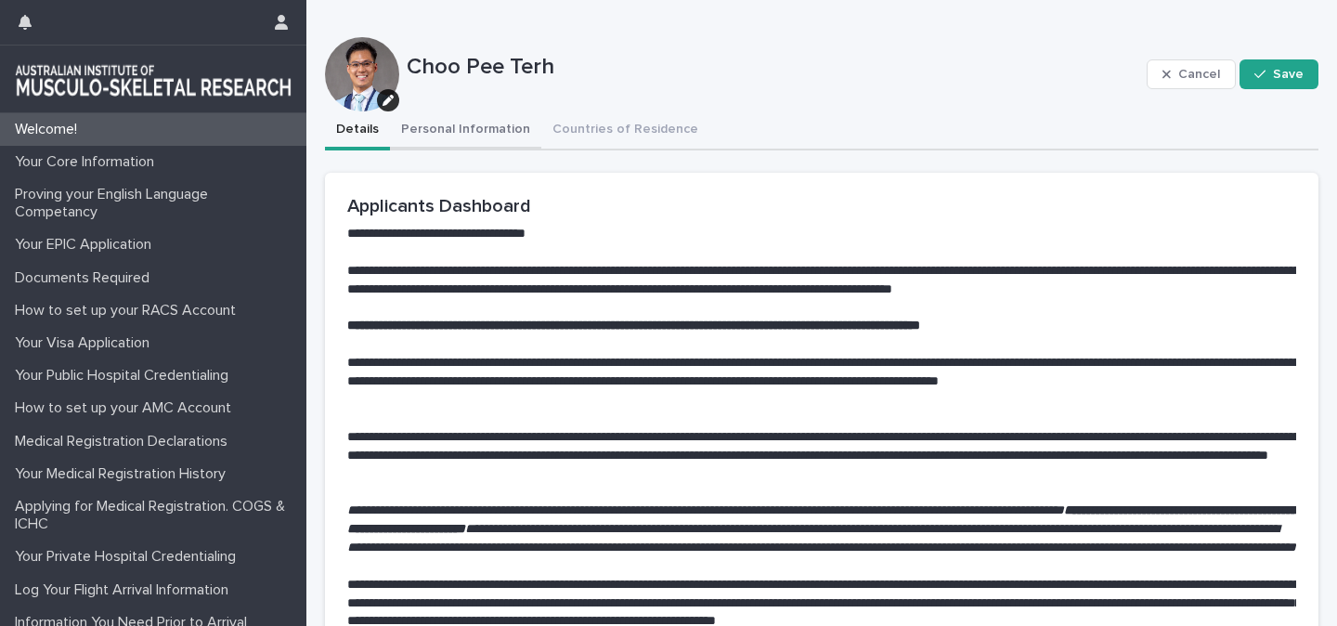
click at [458, 134] on button "Personal Information" at bounding box center [465, 130] width 151 height 39
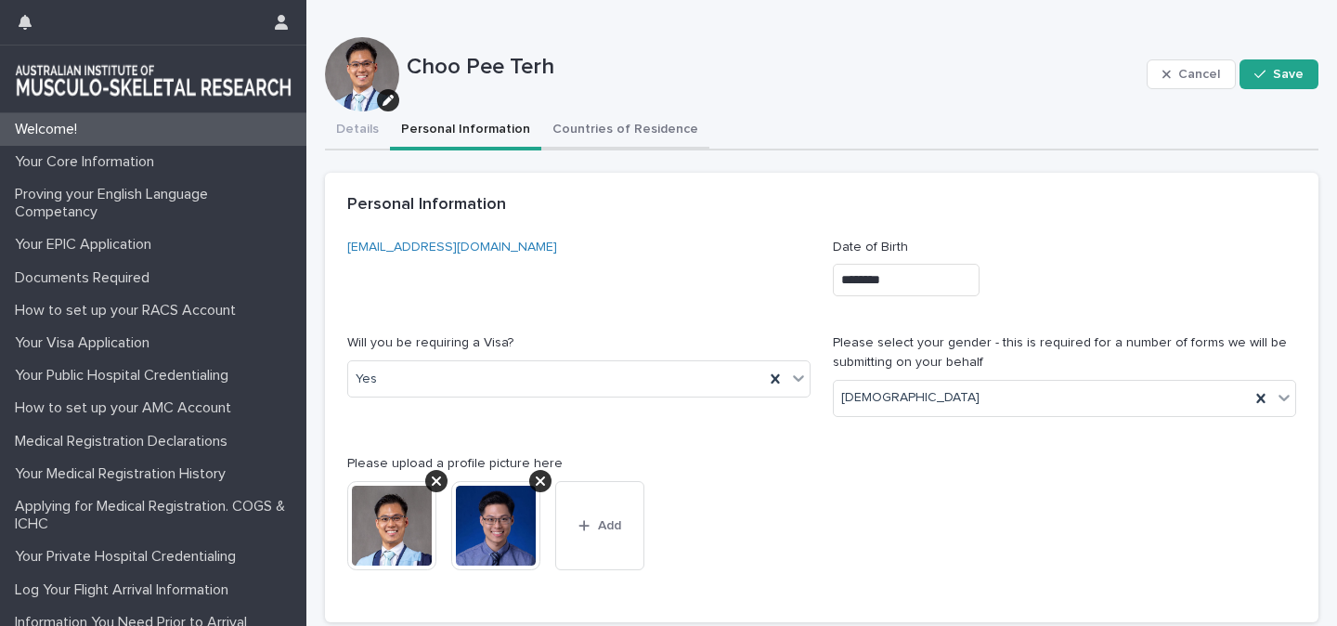
click at [597, 126] on button "Countries of Residence" at bounding box center [625, 130] width 168 height 39
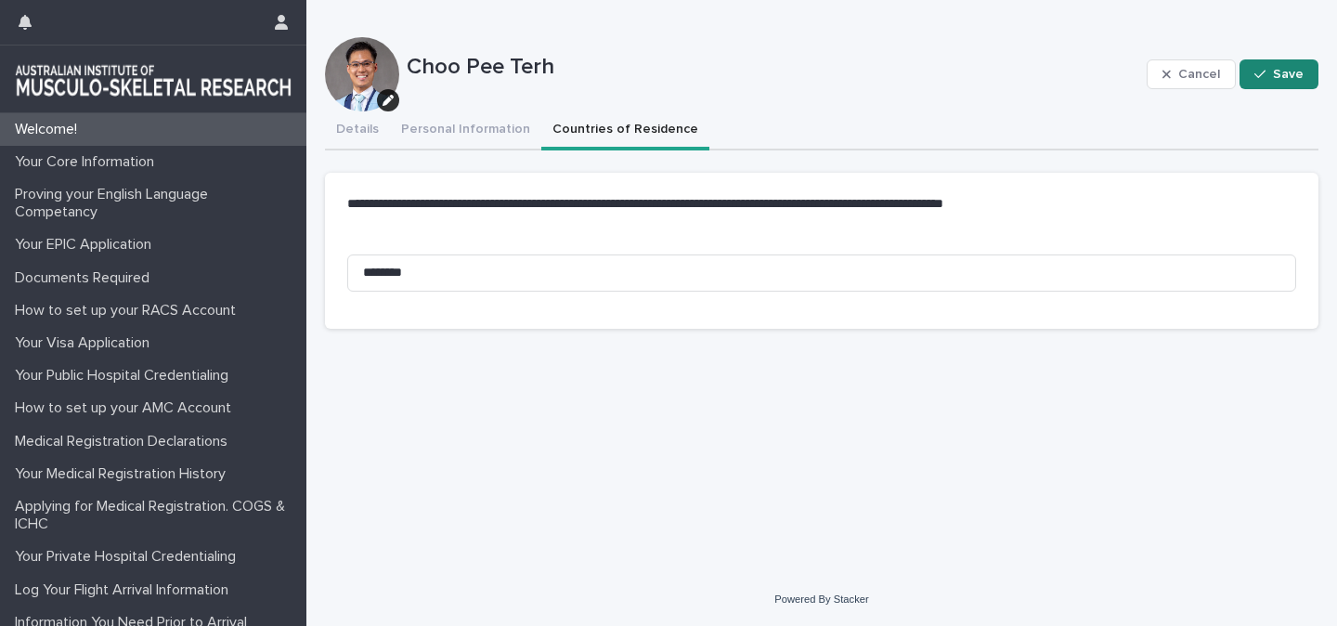
click at [1273, 71] on div "button" at bounding box center [1264, 74] width 19 height 13
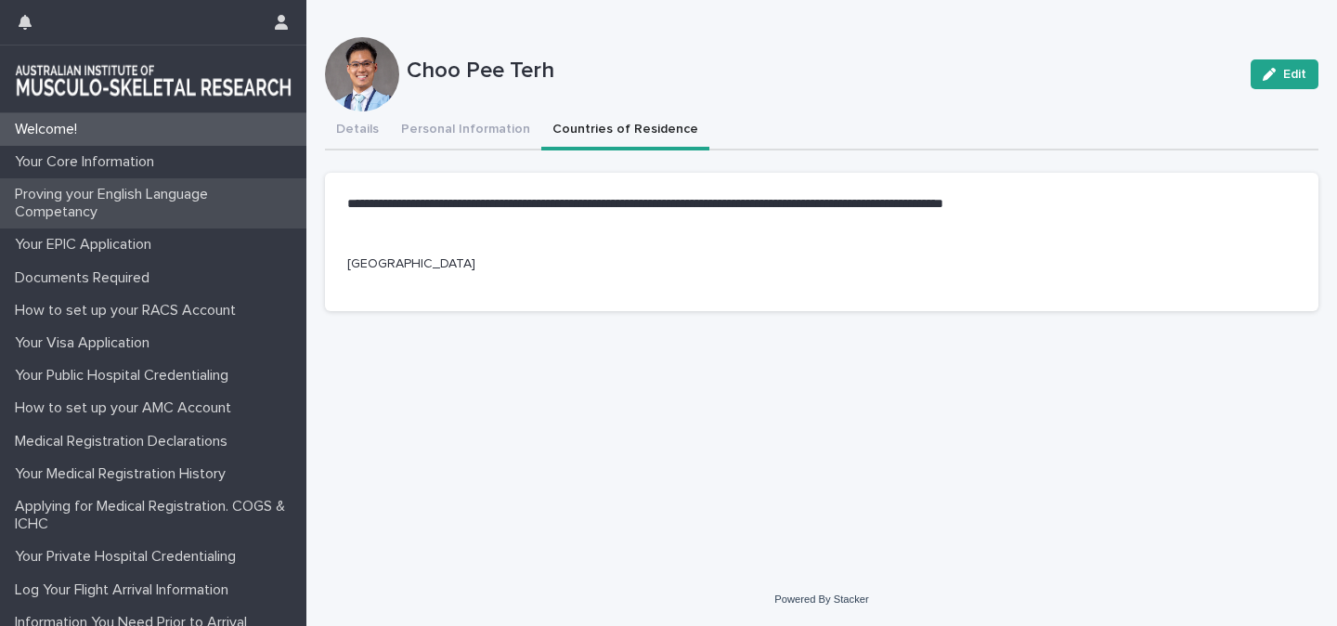
click at [66, 222] on div "Proving your English Language Competancy" at bounding box center [153, 203] width 306 height 50
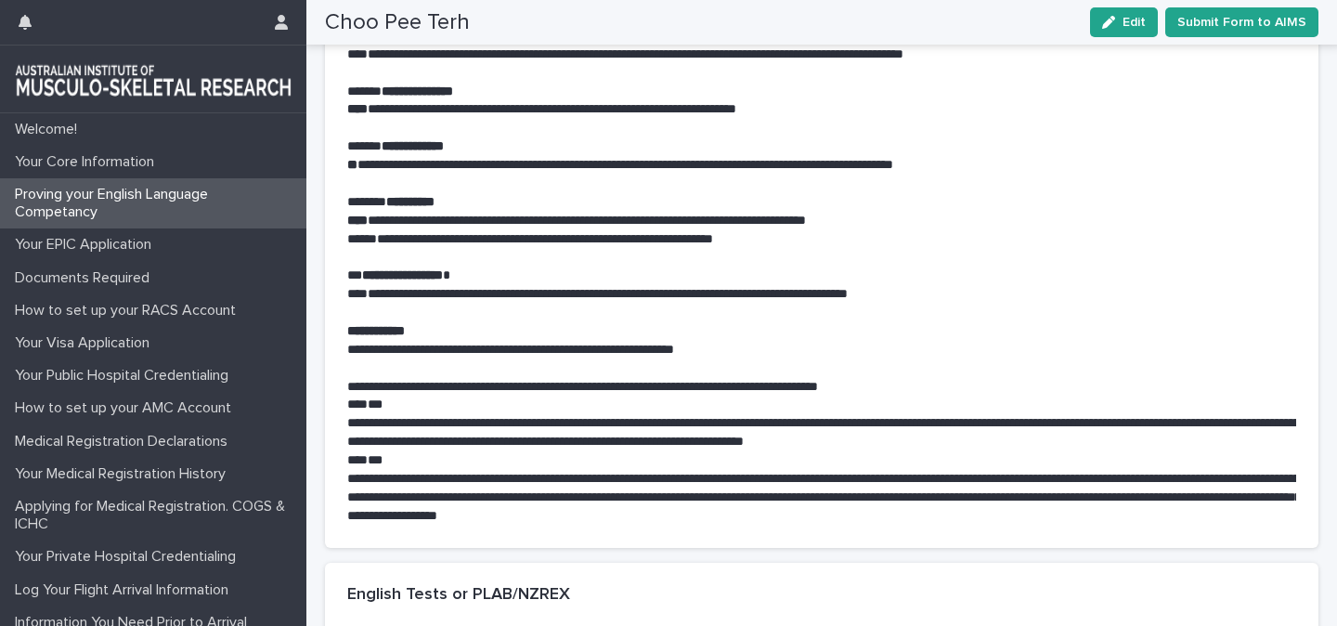
scroll to position [2846, 0]
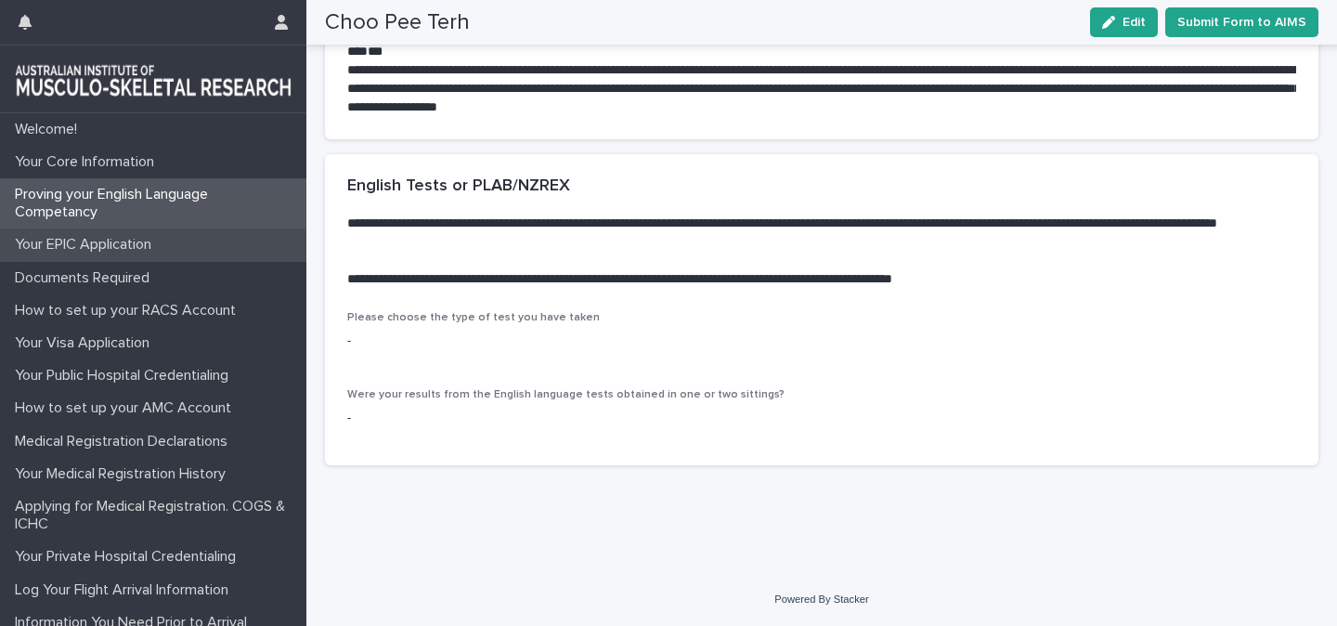
click at [115, 252] on p "Your EPIC Application" at bounding box center [86, 245] width 159 height 18
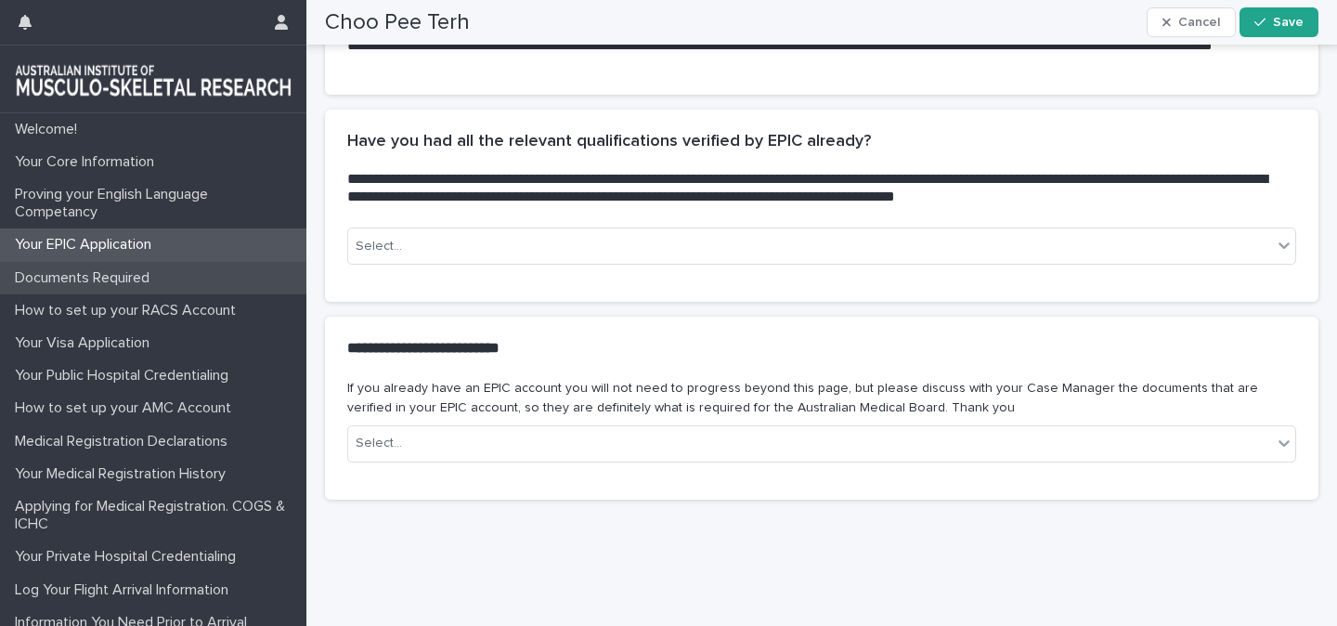
scroll to position [644, 0]
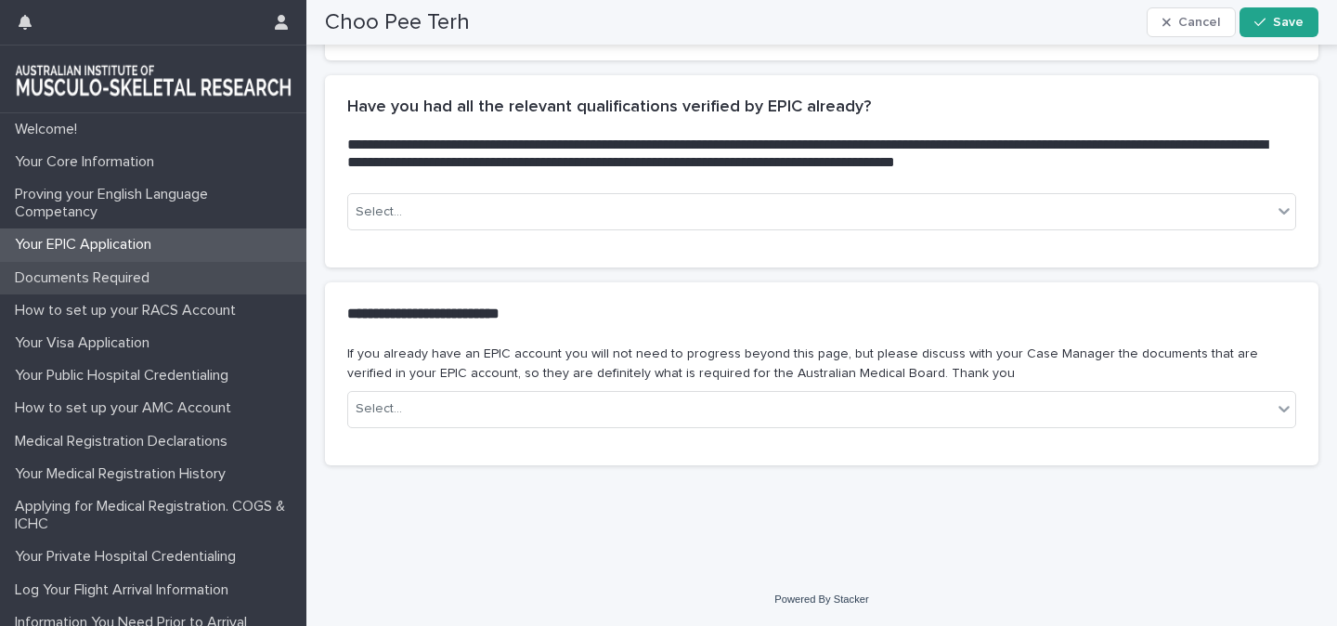
click at [112, 280] on p "Documents Required" at bounding box center [85, 278] width 157 height 18
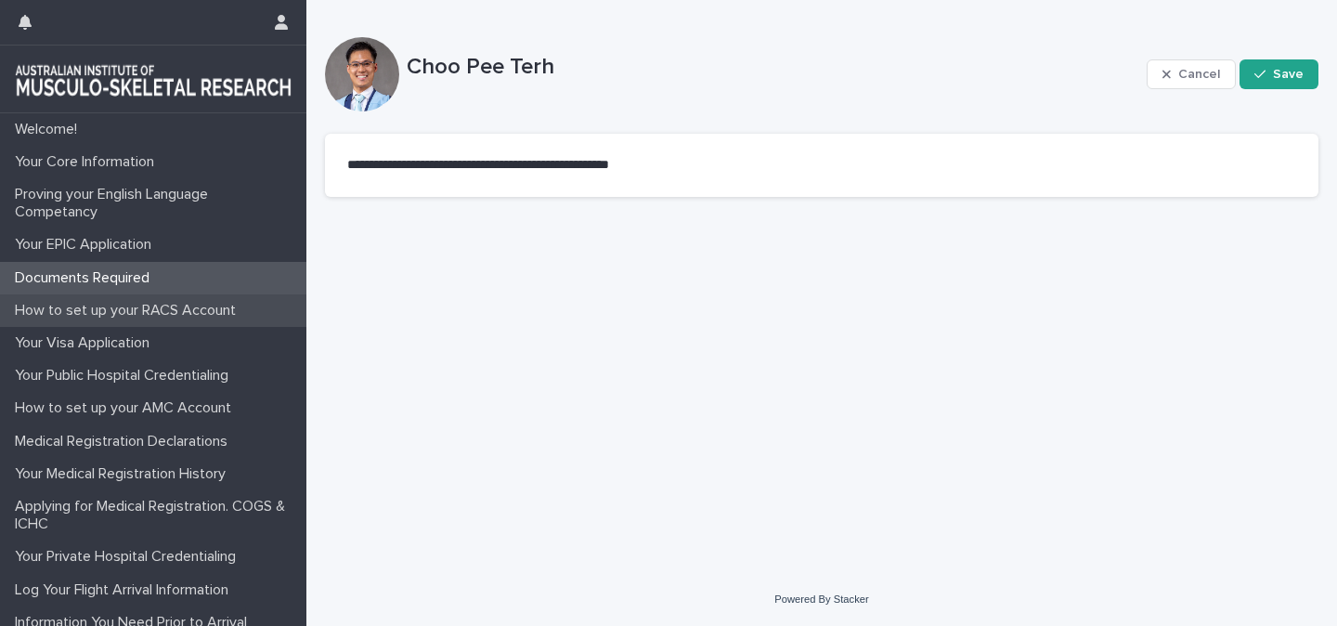
click at [218, 321] on div "How to set up your RACS Account" at bounding box center [153, 310] width 306 height 33
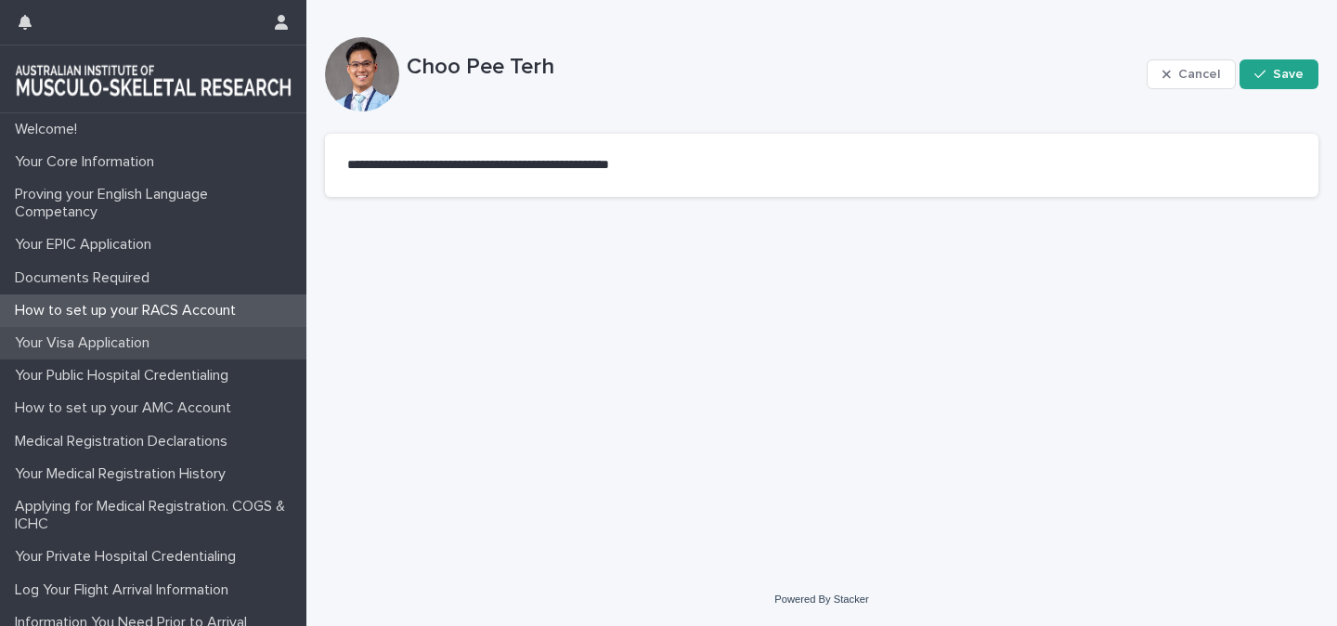
click at [213, 345] on div "Your Visa Application" at bounding box center [153, 343] width 306 height 33
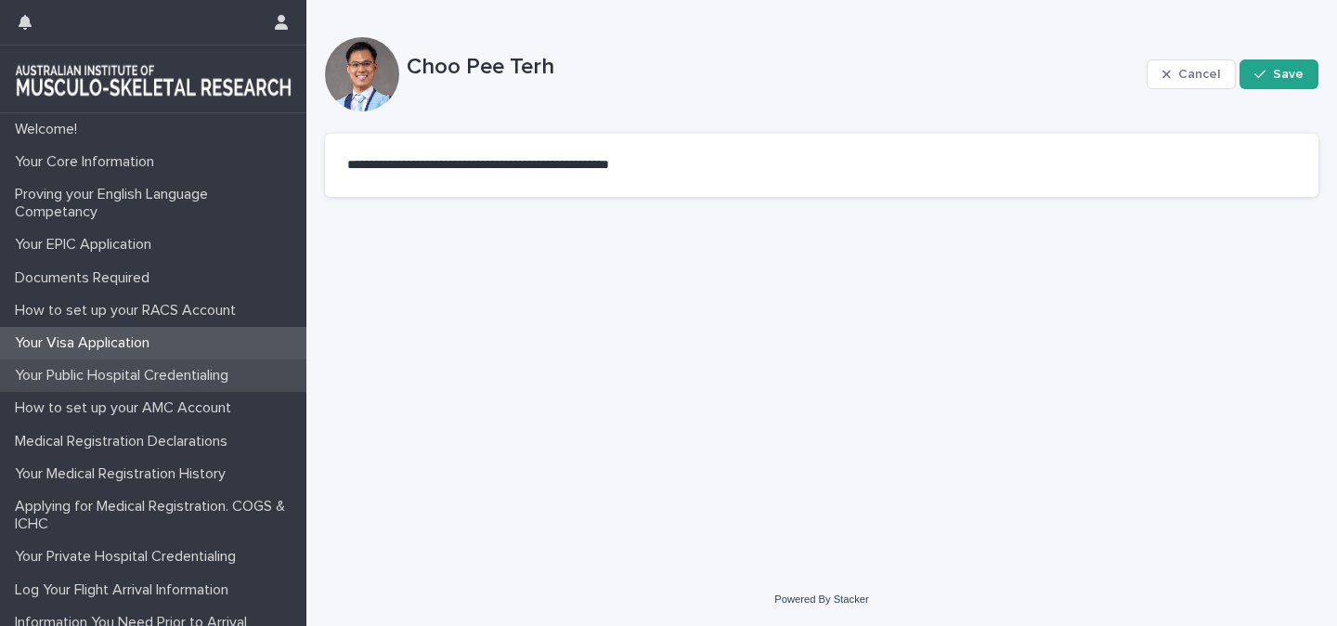
click at [189, 375] on p "Your Public Hospital Credentialing" at bounding box center [125, 376] width 236 height 18
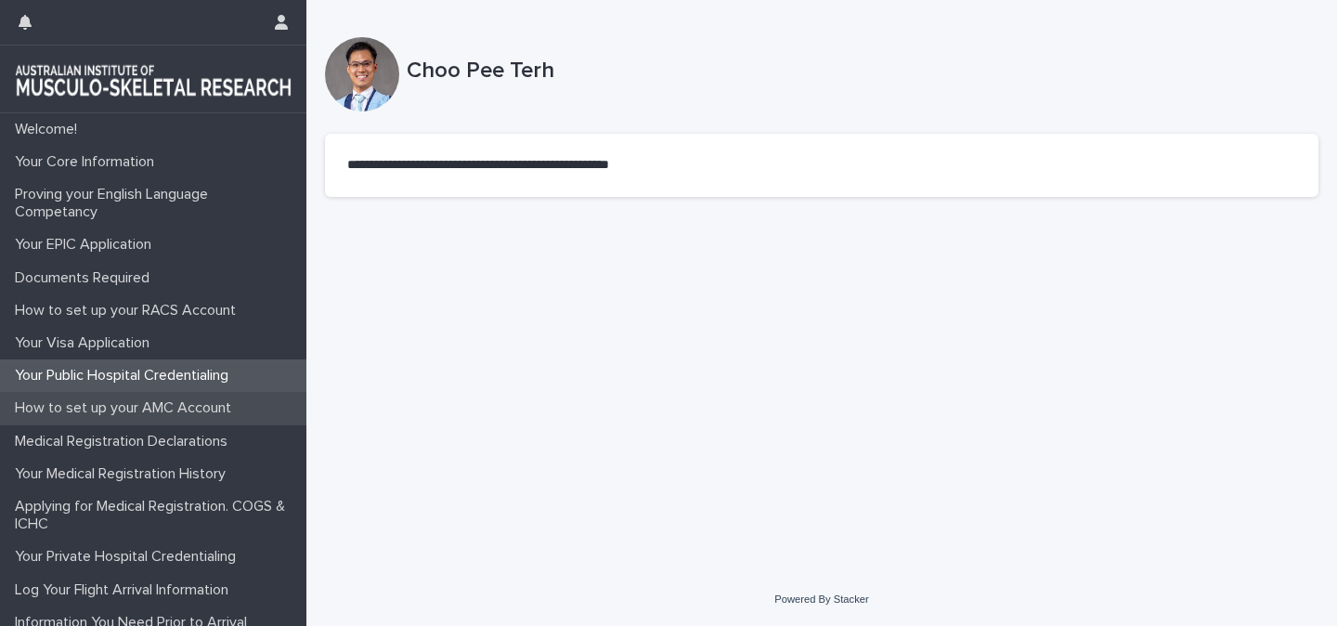
click at [175, 416] on p "How to set up your AMC Account" at bounding box center [126, 408] width 239 height 18
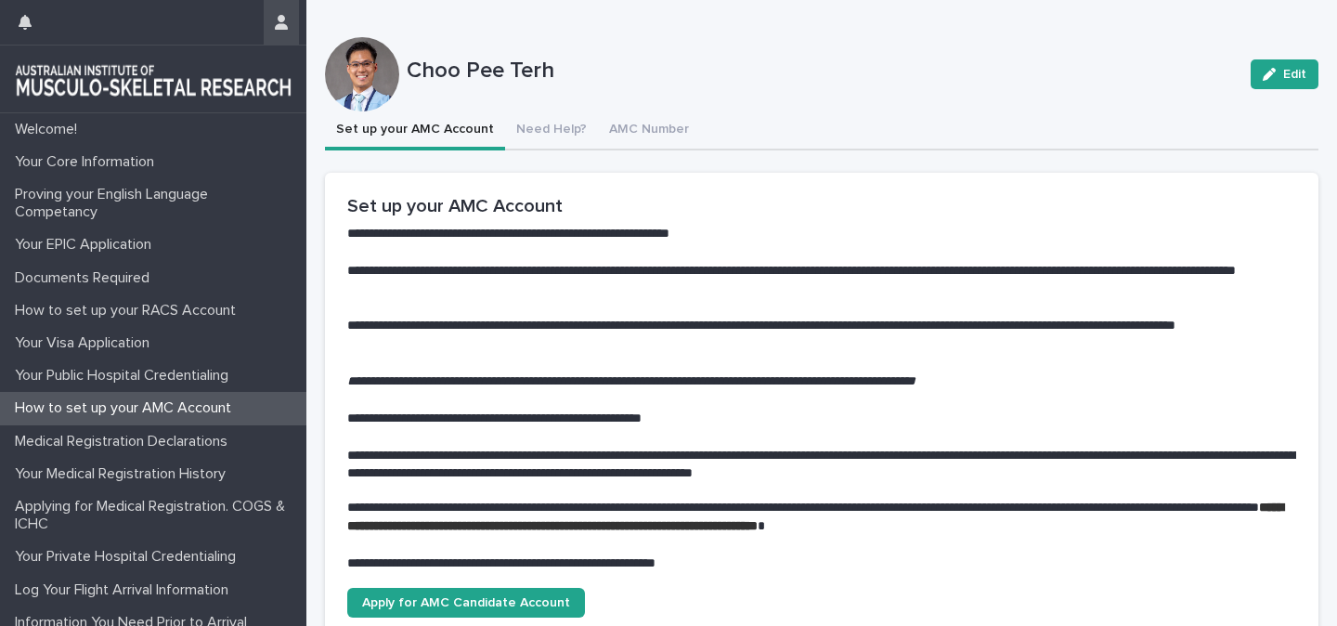
click at [278, 17] on icon "button" at bounding box center [281, 22] width 13 height 15
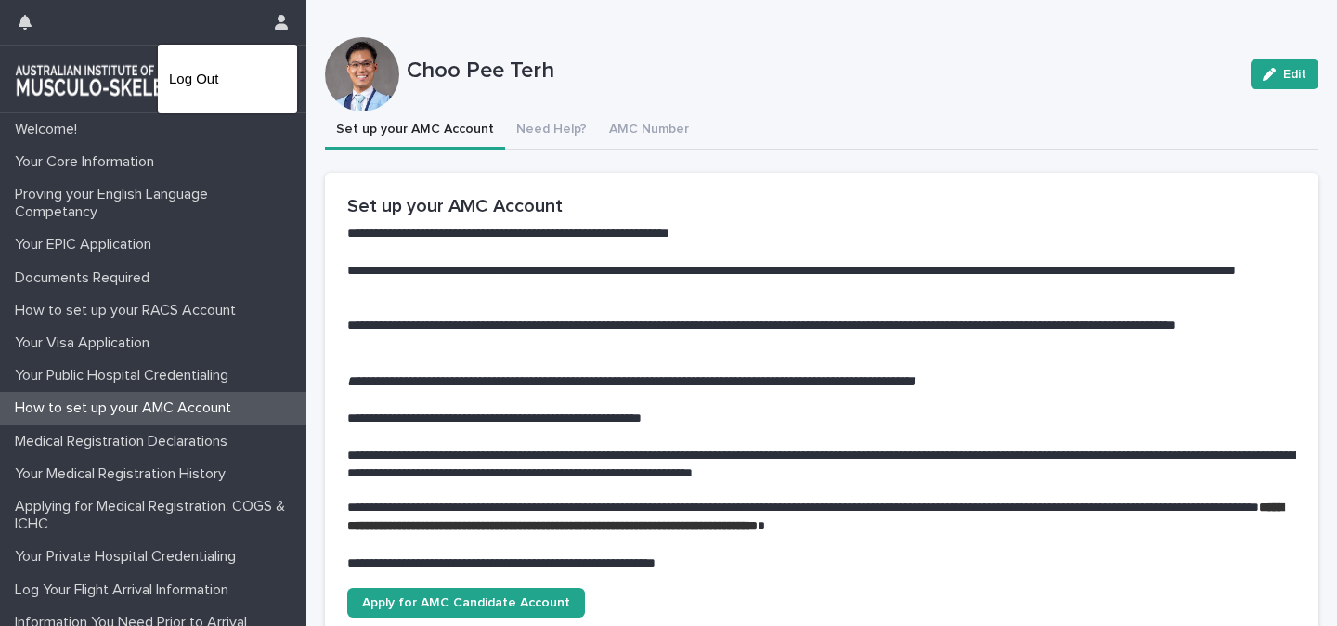
click at [1050, 75] on div at bounding box center [668, 313] width 1337 height 626
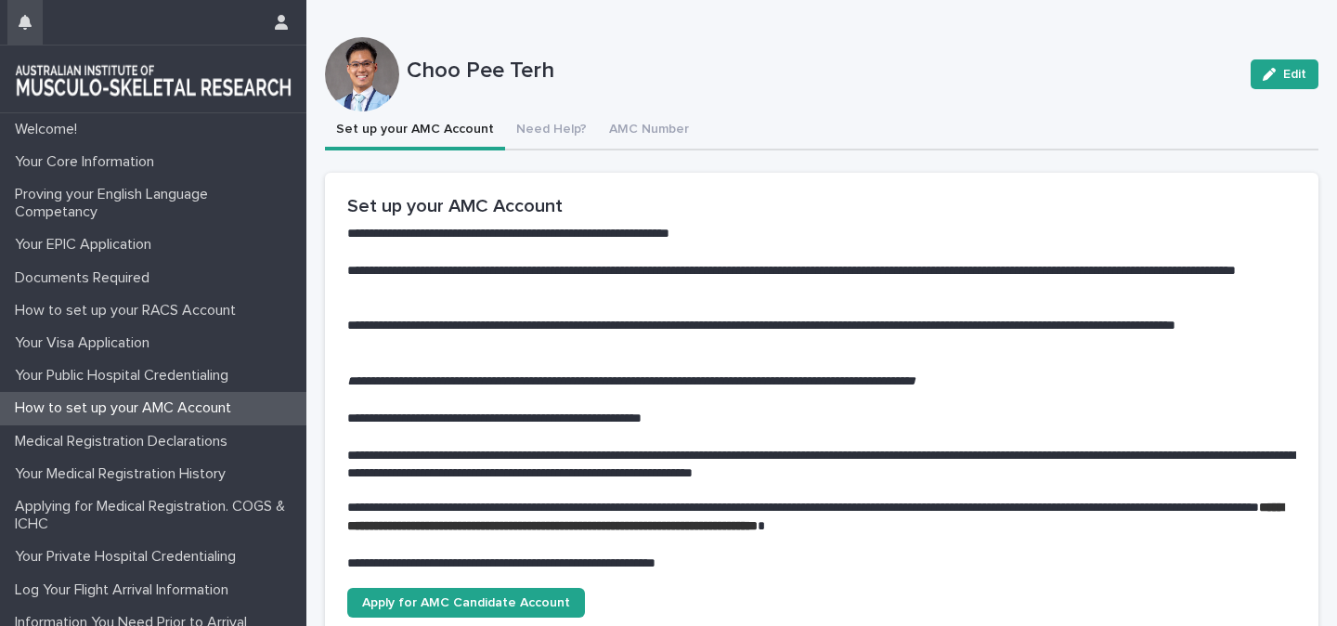
click at [29, 23] on icon "button" at bounding box center [25, 22] width 13 height 15
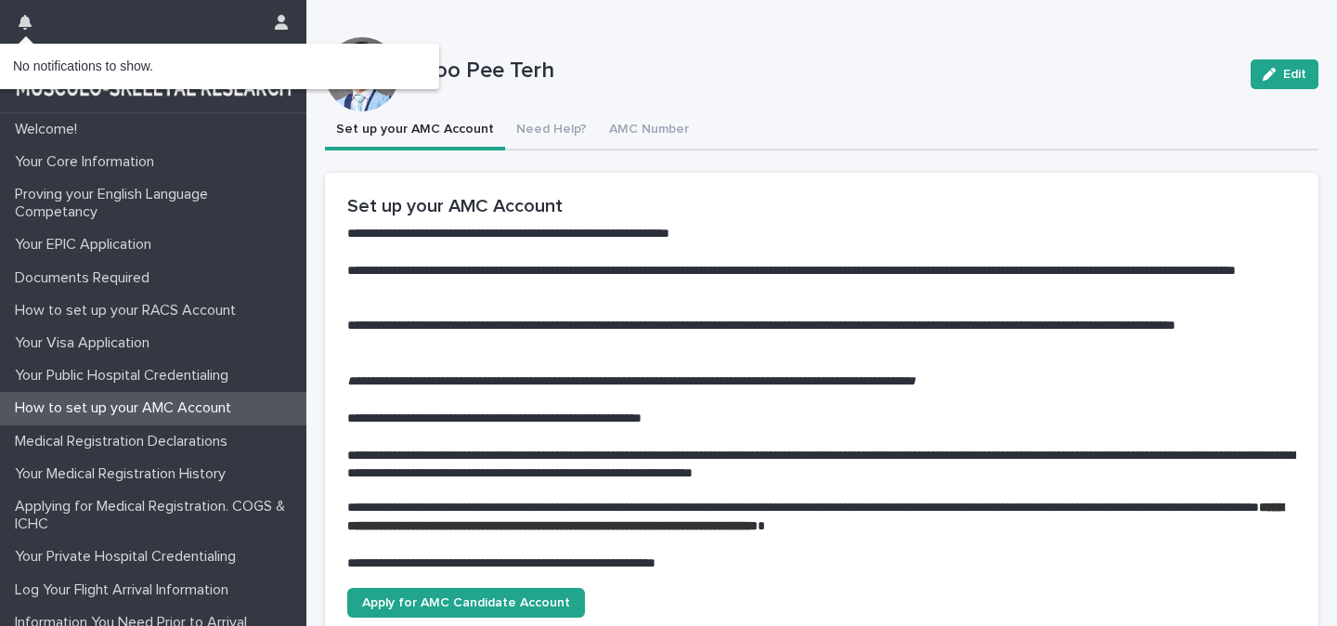
click at [29, 23] on icon "button" at bounding box center [25, 22] width 13 height 15
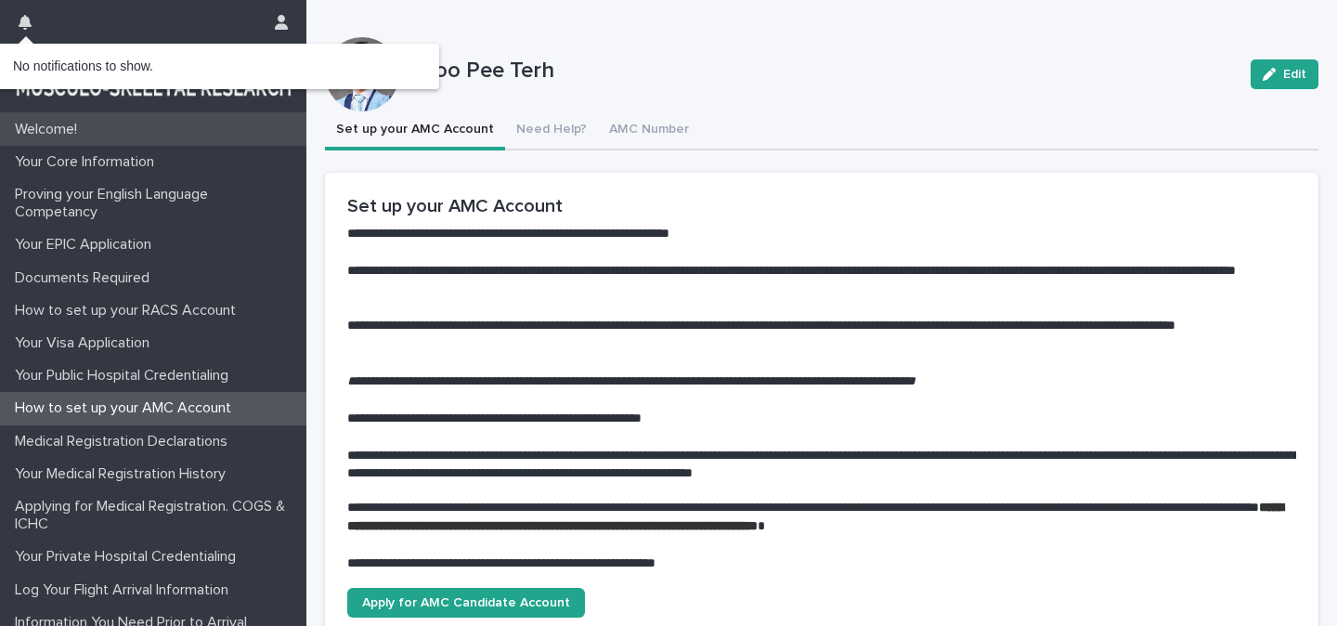
click at [55, 131] on p "Welcome!" at bounding box center [49, 130] width 85 height 18
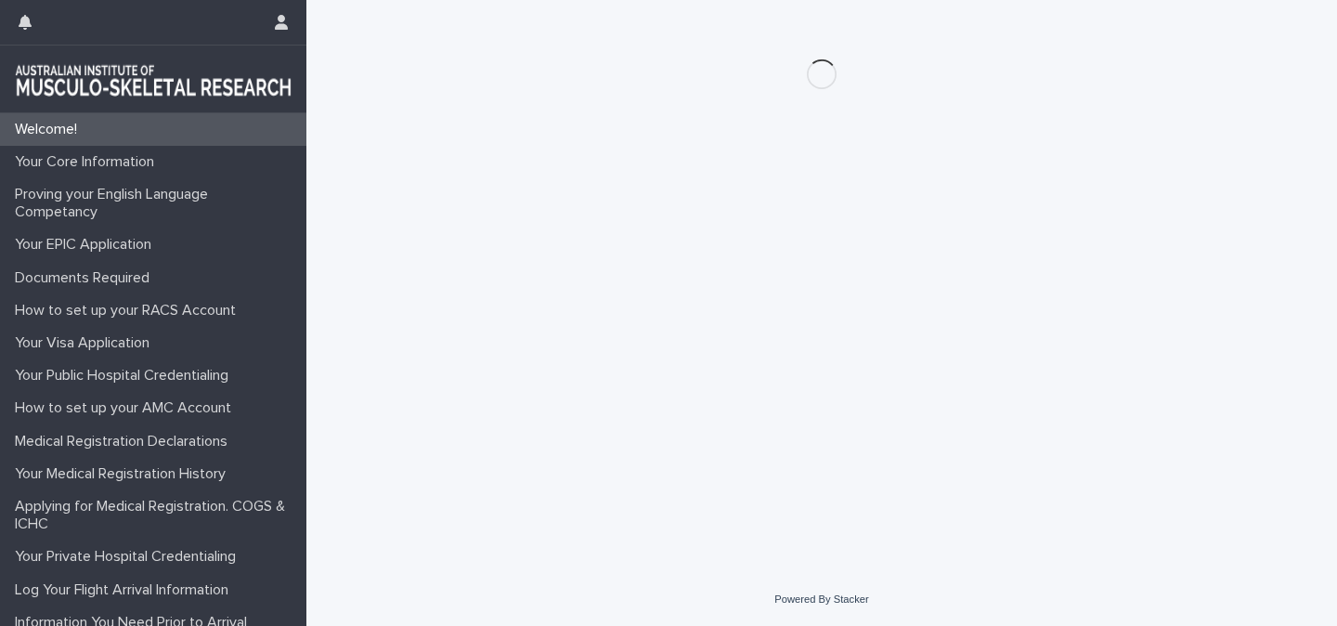
click at [77, 96] on img at bounding box center [153, 78] width 277 height 37
